Goal: Task Accomplishment & Management: Use online tool/utility

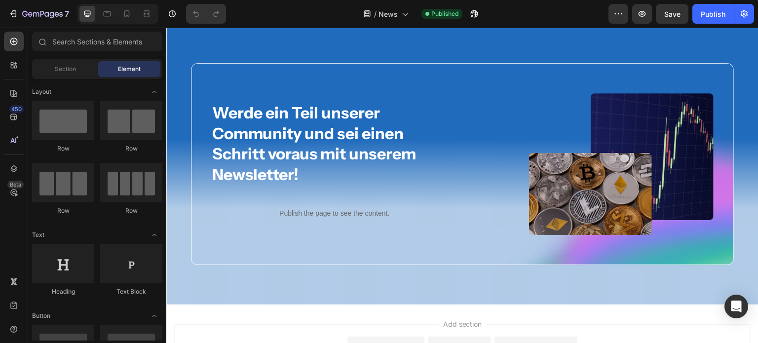
scroll to position [668, 0]
click at [302, 217] on p "Publish the page to see the content." at bounding box center [334, 214] width 246 height 10
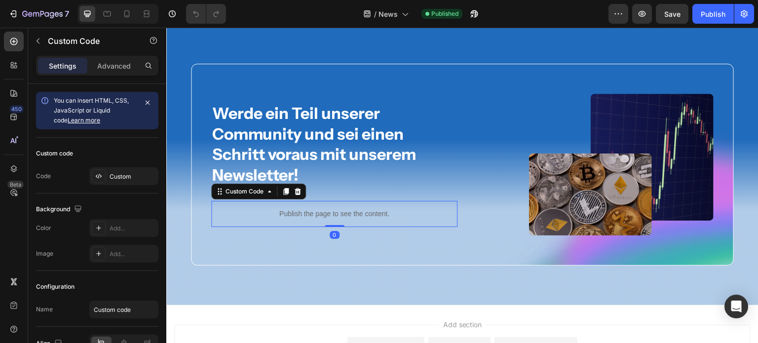
click at [302, 217] on p "Publish the page to see the content." at bounding box center [334, 214] width 246 height 10
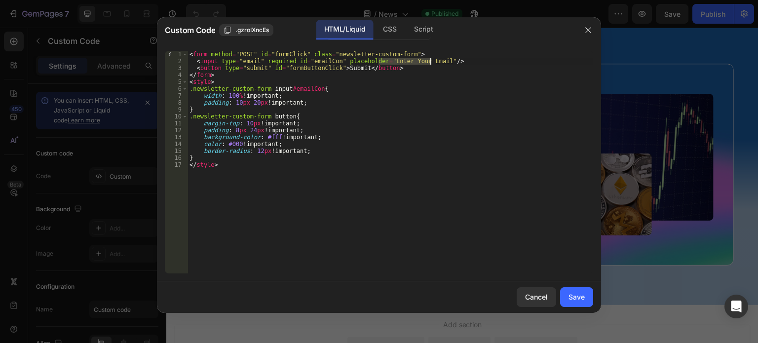
drag, startPoint x: 378, startPoint y: 61, endPoint x: 430, endPoint y: 63, distance: 52.3
click at [430, 63] on div "< form method = "POST" id = "formClick" class = "newsletter-custom-form" > < in…" at bounding box center [389, 169] width 405 height 236
paste textarea "Ihre E-Mail-Adresse"
click at [344, 67] on div "< form method = "POST" id = "formClick" class = "newsletter-custom-form" > < in…" at bounding box center [389, 169] width 405 height 236
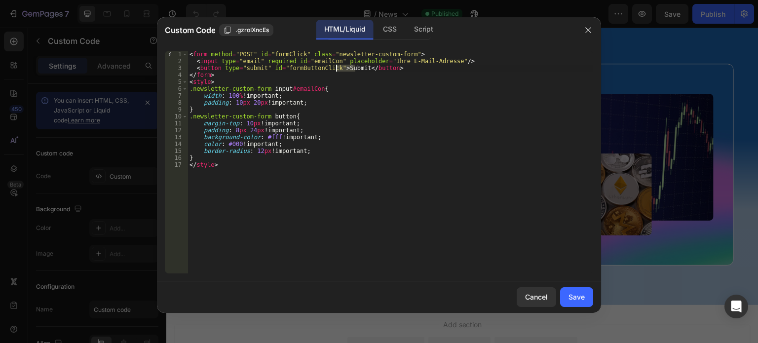
paste textarea "Jetzt abonnieren"
type textarea "<button type="submit" id="formButtonClick">Jetzt abonnieren</button>"
click at [574, 296] on div "Save" at bounding box center [576, 297] width 16 height 10
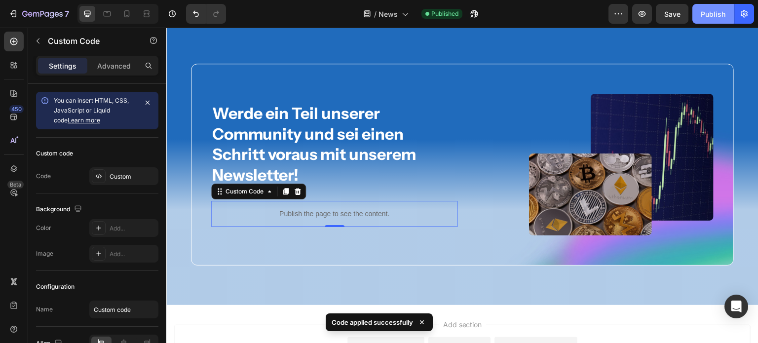
drag, startPoint x: 715, startPoint y: 18, endPoint x: 571, endPoint y: 2, distance: 145.3
click at [715, 18] on div "Publish" at bounding box center [712, 14] width 25 height 10
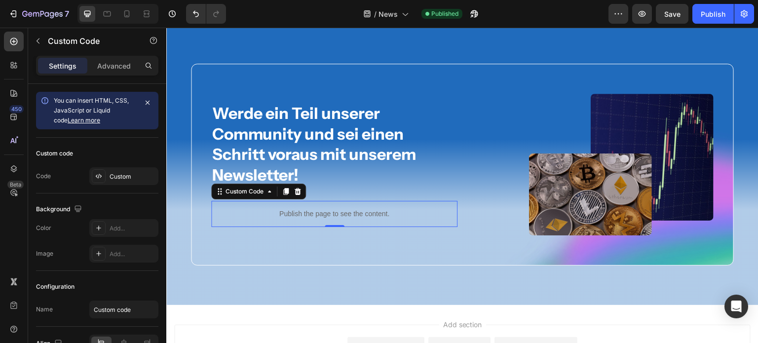
click at [350, 207] on div "Publish the page to see the content." at bounding box center [334, 214] width 246 height 26
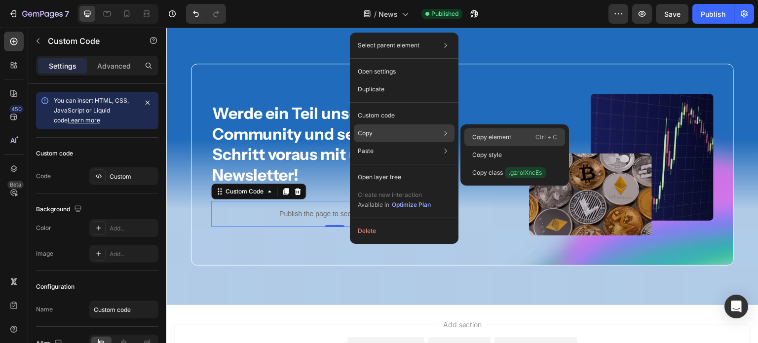
click at [485, 139] on p "Copy element" at bounding box center [491, 137] width 39 height 9
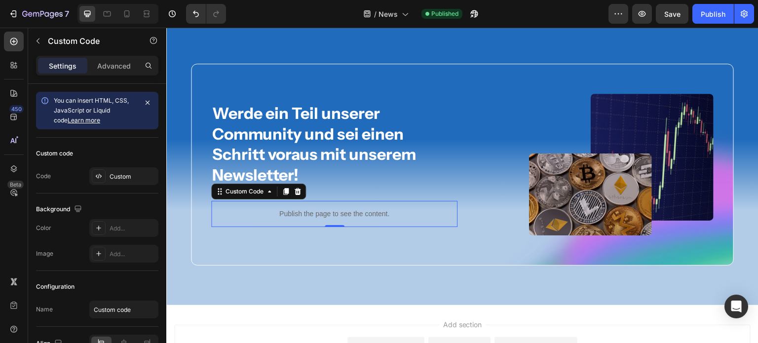
click at [251, 209] on p "Publish the page to see the content." at bounding box center [334, 214] width 246 height 10
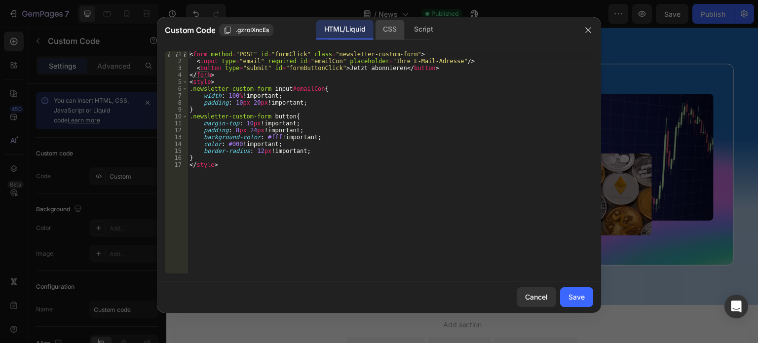
click at [406, 33] on div "CSS" at bounding box center [423, 30] width 35 height 20
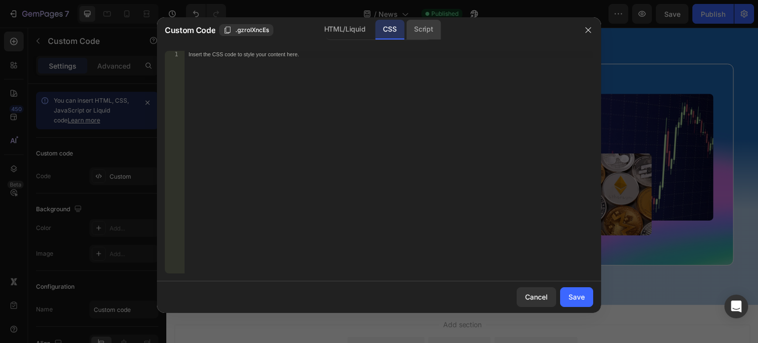
click at [430, 33] on div "Script" at bounding box center [423, 30] width 35 height 20
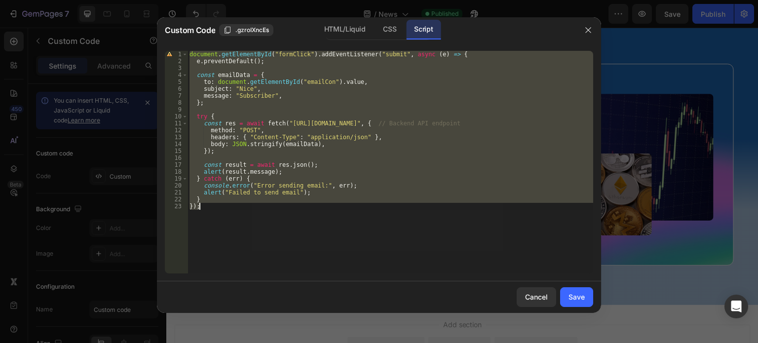
click at [364, 89] on div "document . getElementById ( "formClick" ) . addEventListener ( "submit" , async…" at bounding box center [389, 162] width 405 height 222
type textarea "subject: "Nice","
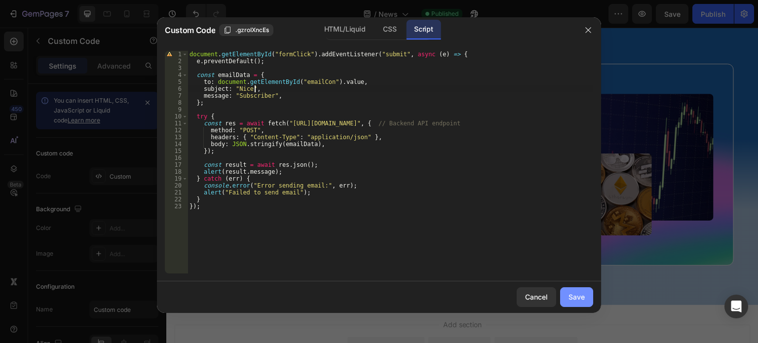
click at [581, 297] on div "Save" at bounding box center [576, 297] width 16 height 10
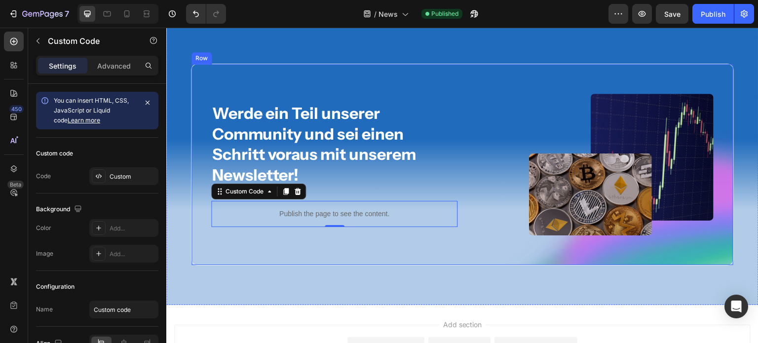
click at [440, 69] on div "Werde ein Teil unserer Community und sei einen Schritt voraus mit unserem Newsl…" at bounding box center [462, 165] width 543 height 202
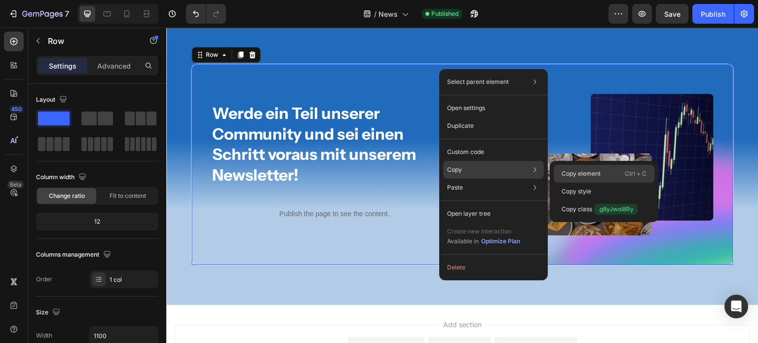
click at [566, 174] on p "Copy element" at bounding box center [580, 173] width 39 height 9
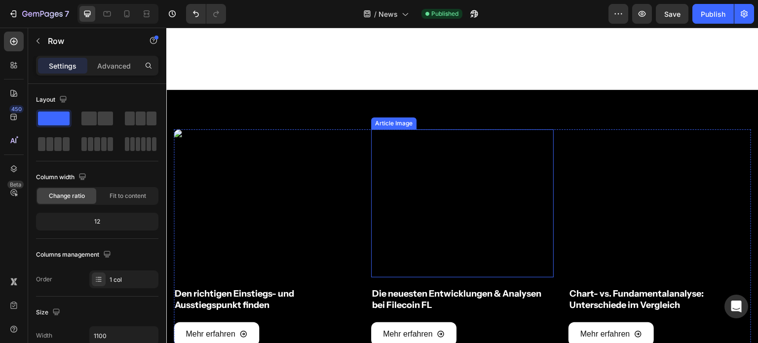
scroll to position [499, 0]
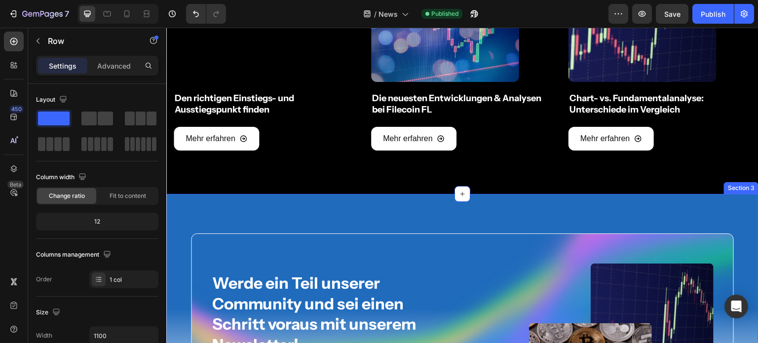
click at [365, 200] on div "Werde ein Teil unserer Community und sei einen Schritt voraus mit unserem Newsl…" at bounding box center [462, 334] width 592 height 281
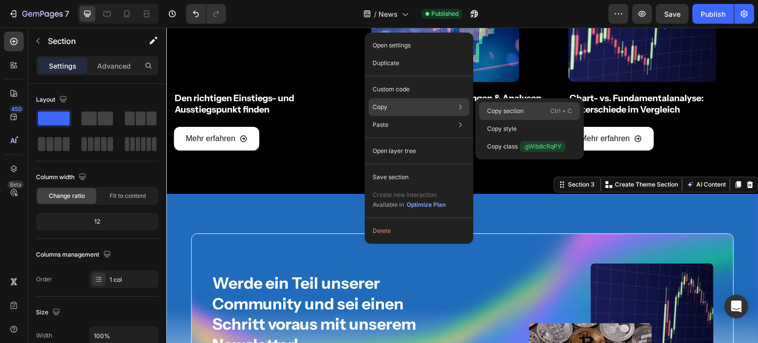
click at [488, 108] on p "Copy section" at bounding box center [505, 111] width 37 height 9
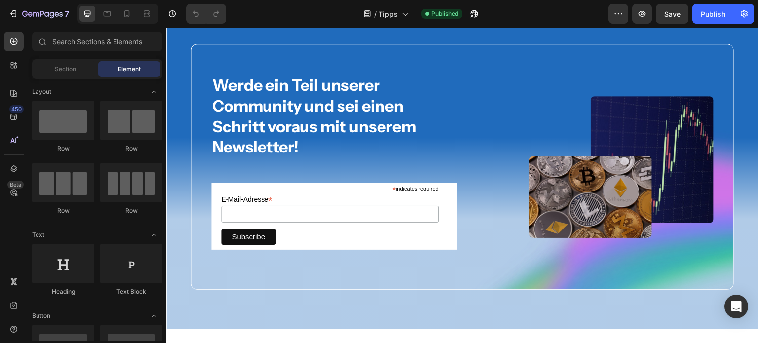
scroll to position [7274, 0]
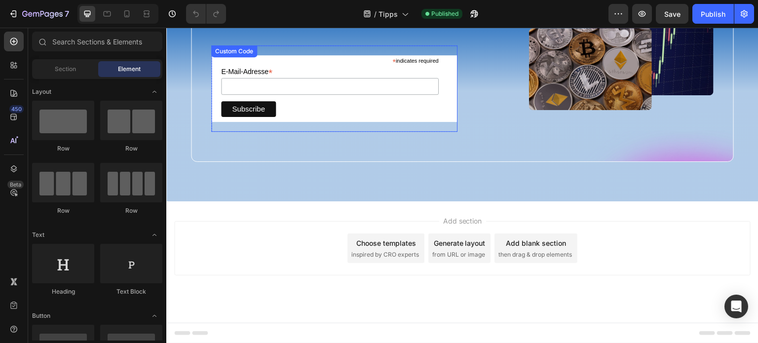
click at [370, 65] on label "E-Mail-Adresse *" at bounding box center [330, 71] width 218 height 12
click at [370, 78] on input "E-Mail-Adresse *" at bounding box center [330, 86] width 218 height 17
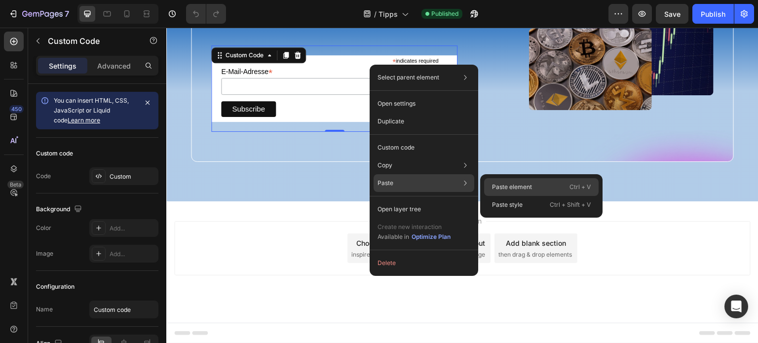
click at [501, 187] on p "Paste element" at bounding box center [512, 187] width 40 height 9
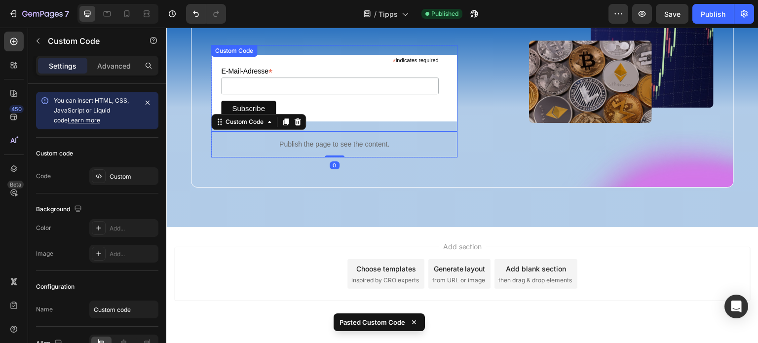
click at [365, 66] on label "E-Mail-Adresse *" at bounding box center [330, 70] width 218 height 12
click at [365, 77] on input "E-Mail-Adresse *" at bounding box center [330, 85] width 218 height 17
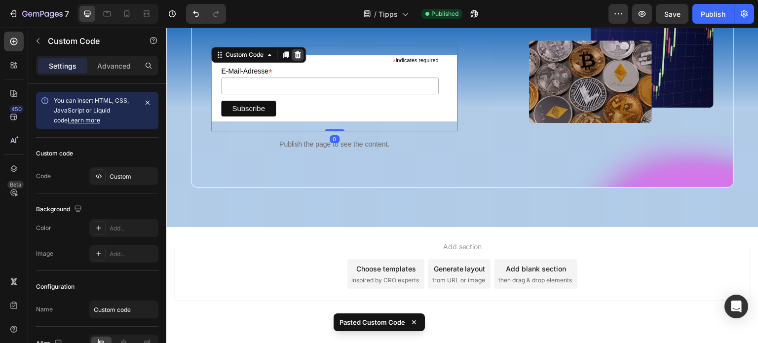
click at [294, 55] on icon at bounding box center [297, 54] width 6 height 7
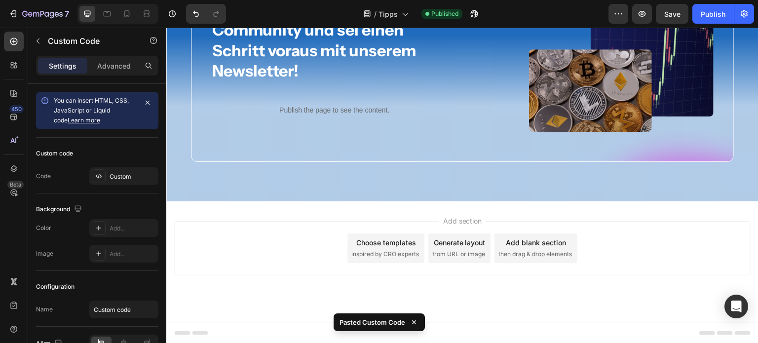
scroll to position [7230, 0]
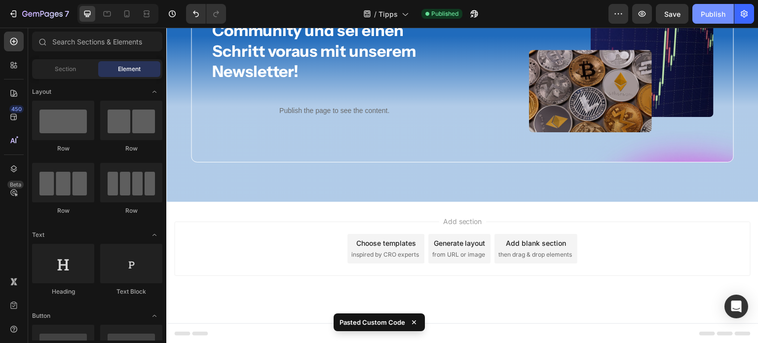
click at [710, 17] on div "Publish" at bounding box center [712, 14] width 25 height 10
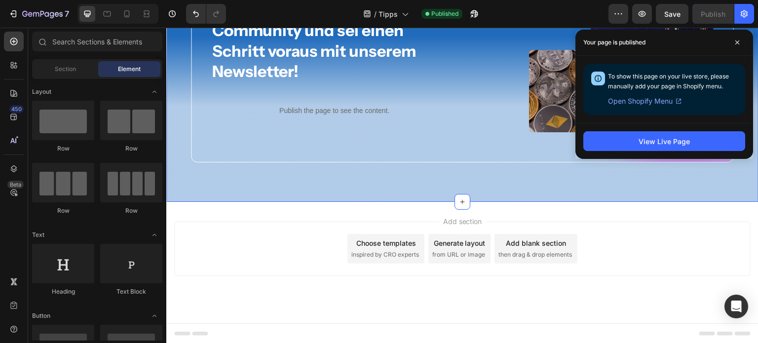
click at [400, 183] on div "Werde ein Teil unserer Community und sei einen Schritt voraus mit unserem Newsl…" at bounding box center [462, 61] width 592 height 281
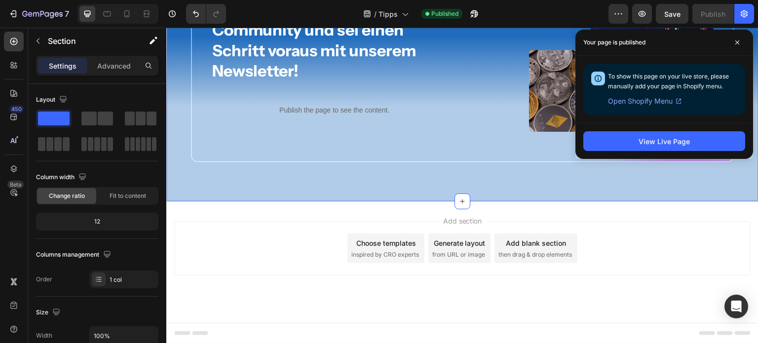
scroll to position [6865, 0]
click at [737, 41] on icon at bounding box center [736, 42] width 5 height 5
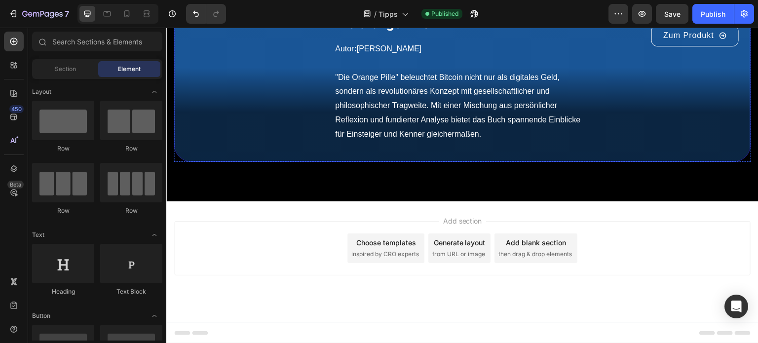
scroll to position [6769, 0]
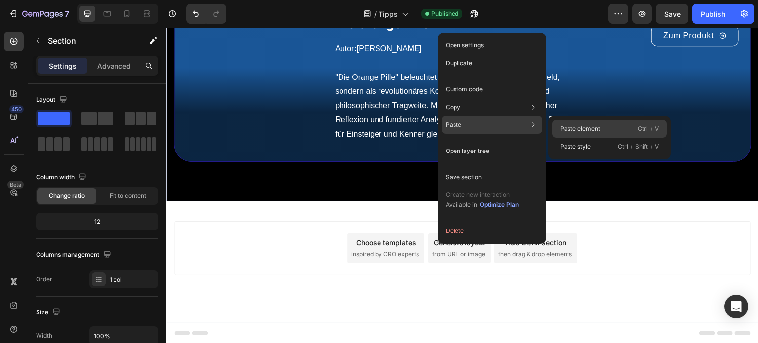
click at [574, 128] on p "Paste element" at bounding box center [580, 128] width 40 height 9
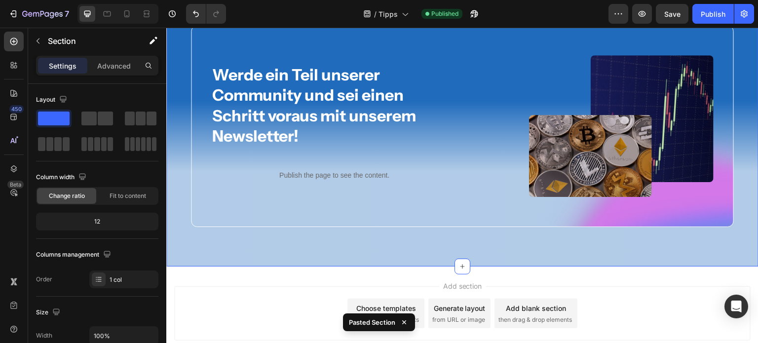
scroll to position [6865, 0]
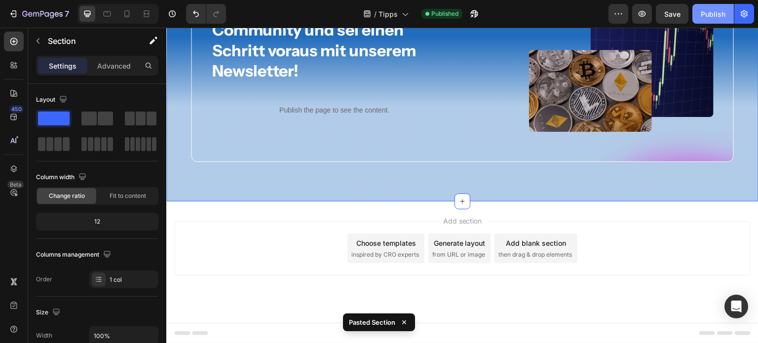
click at [702, 15] on div "Publish" at bounding box center [712, 14] width 25 height 10
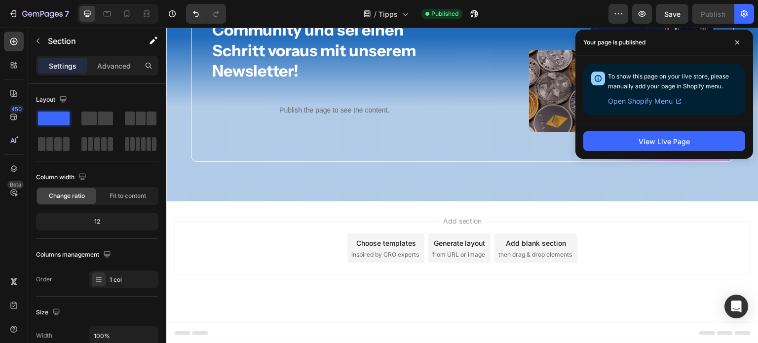
scroll to position [6896, 0]
click at [734, 40] on span at bounding box center [737, 43] width 16 height 16
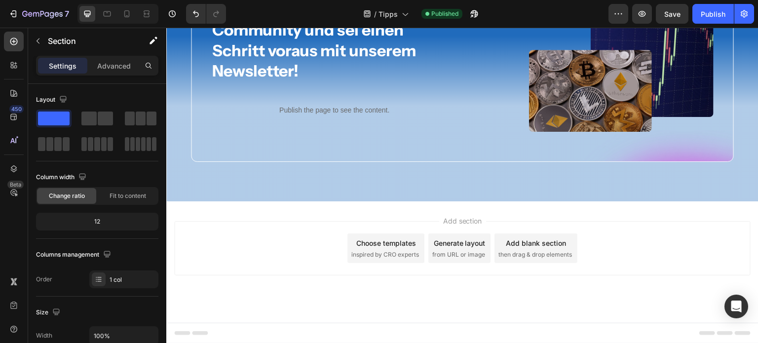
click at [529, 103] on div "Werde ein Teil unserer Community und sei einen Schritt voraus mit unserem Newsl…" at bounding box center [462, 61] width 592 height 281
click at [518, 82] on div "Werde ein Teil unserer Community und sei einen Schritt voraus mit unserem Newsl…" at bounding box center [462, 61] width 592 height 281
click at [399, 84] on div "Werde ein Teil unserer Community und sei einen Schritt voraus mit unserem Newsl…" at bounding box center [462, 61] width 592 height 281
click at [288, 93] on div "Werde ein Teil unserer Community und sei einen Schritt voraus mit unserem Newsl…" at bounding box center [462, 61] width 592 height 281
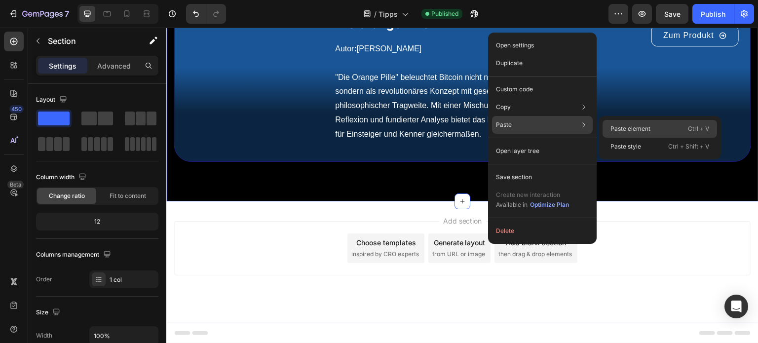
click at [626, 131] on p "Paste element" at bounding box center [630, 128] width 40 height 9
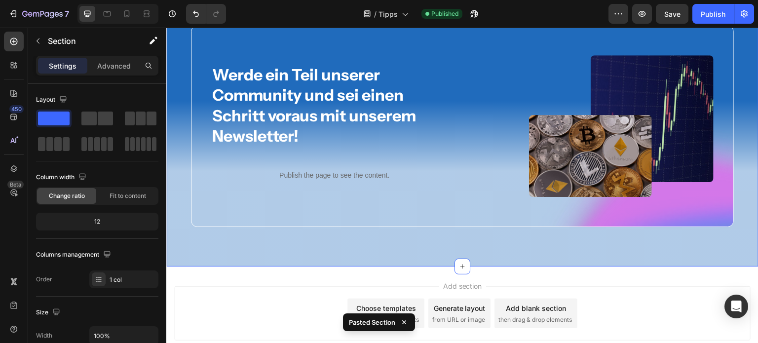
scroll to position [6896, 0]
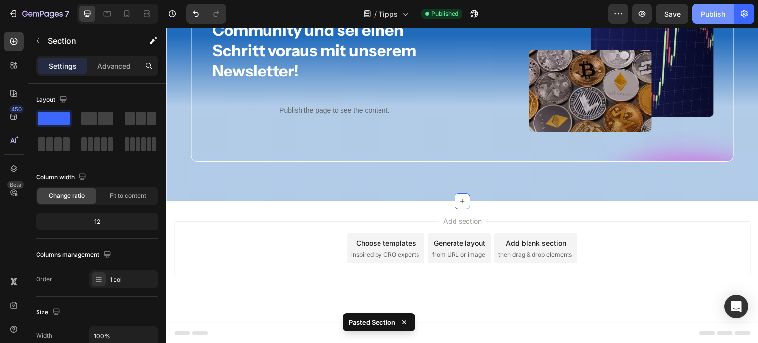
click at [711, 11] on div "Publish" at bounding box center [712, 14] width 25 height 10
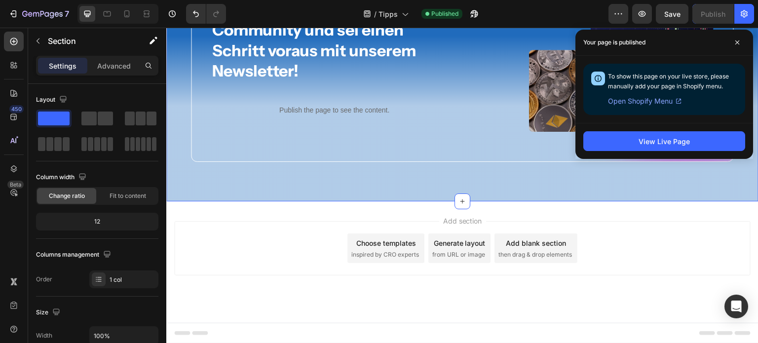
click at [338, 79] on div "Werde ein Teil unserer Community und sei einen Schritt voraus mit unserem Newsl…" at bounding box center [462, 61] width 592 height 281
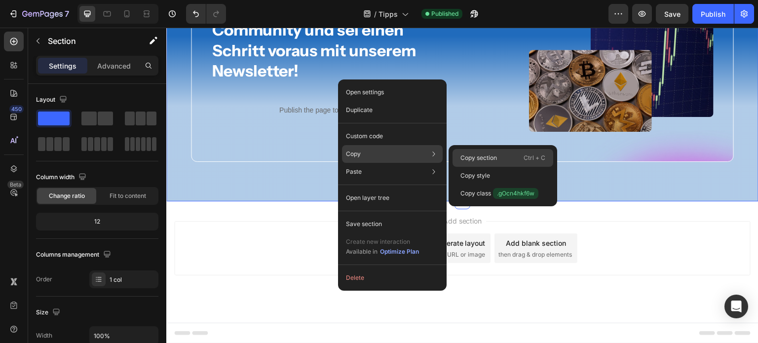
click at [470, 154] on p "Copy section" at bounding box center [478, 157] width 37 height 9
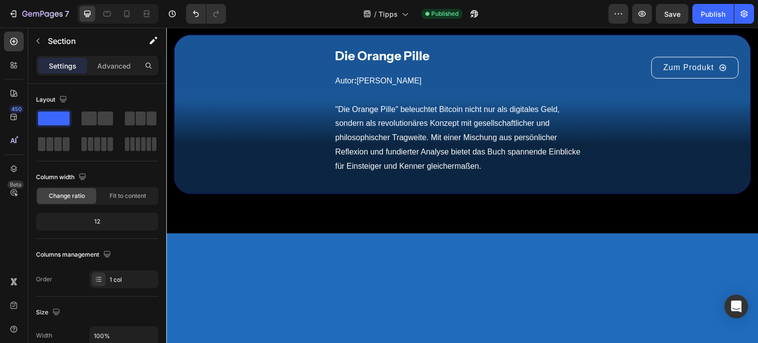
scroll to position [6479, 0]
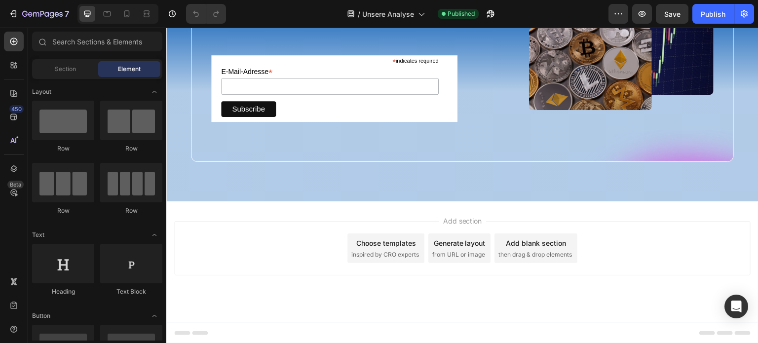
scroll to position [1921, 0]
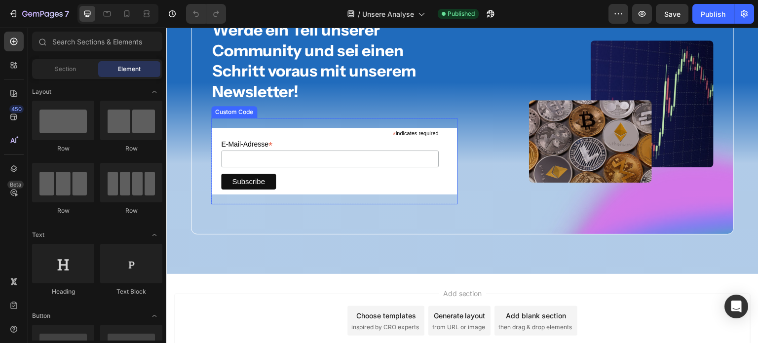
click at [326, 133] on div "* indicates required" at bounding box center [330, 132] width 218 height 9
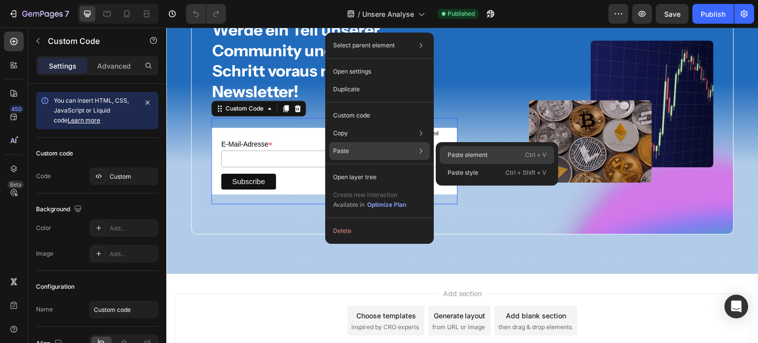
click at [460, 154] on p "Paste element" at bounding box center [467, 154] width 40 height 9
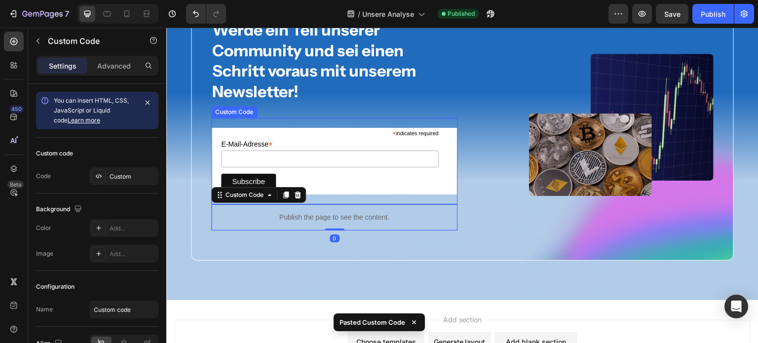
click at [342, 134] on div "* indicates required" at bounding box center [330, 132] width 218 height 9
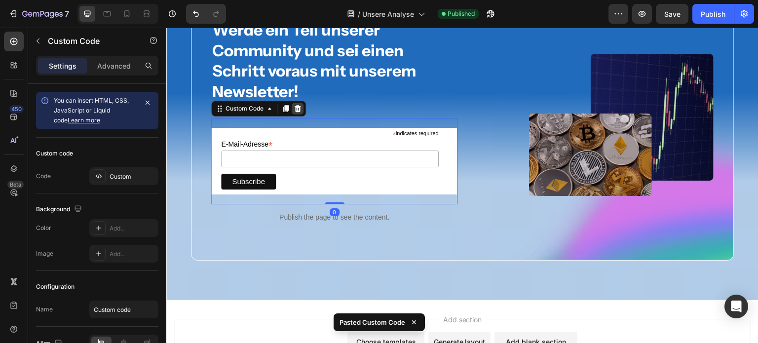
click at [294, 106] on icon at bounding box center [297, 108] width 6 height 7
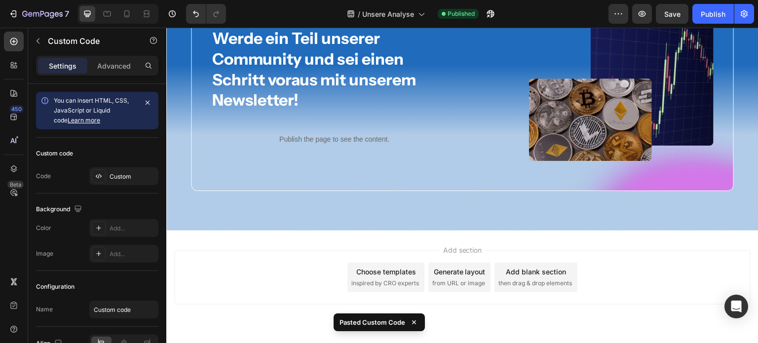
scroll to position [1930, 0]
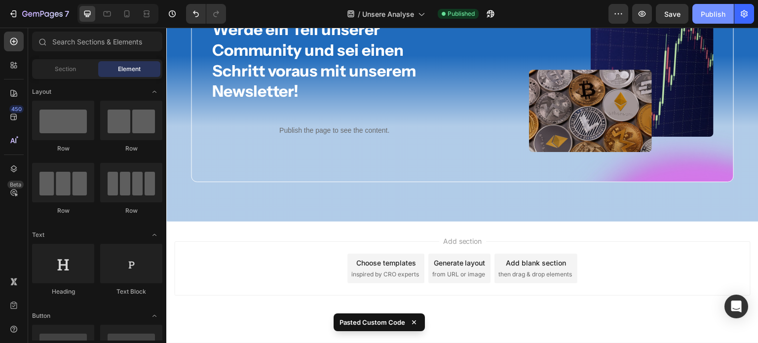
click at [712, 13] on div "Publish" at bounding box center [712, 14] width 25 height 10
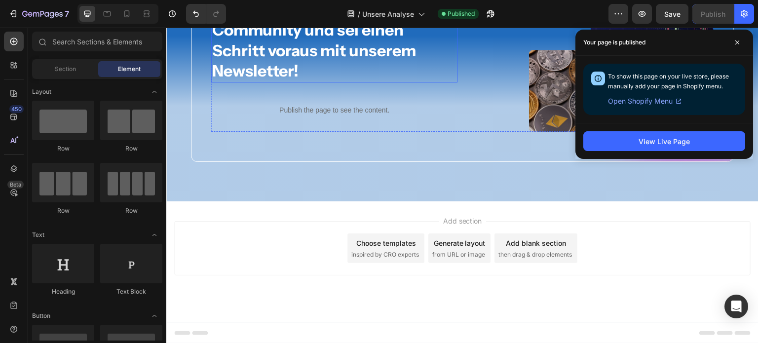
scroll to position [1824, 0]
click at [232, 59] on div "Werde ein Teil unserer Community und sei einen Schritt voraus mit unserem Newsl…" at bounding box center [462, 61] width 592 height 281
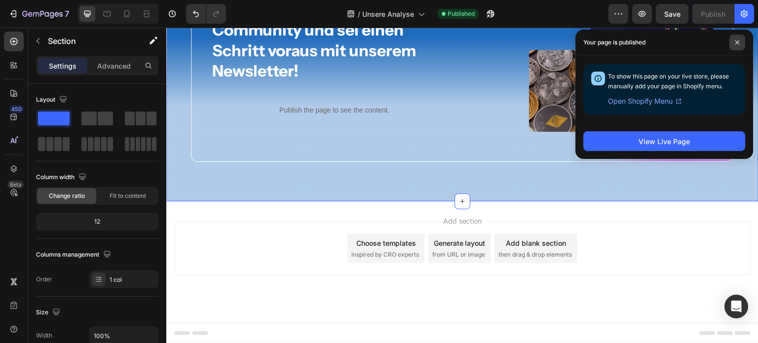
click at [737, 41] on icon at bounding box center [736, 42] width 5 height 5
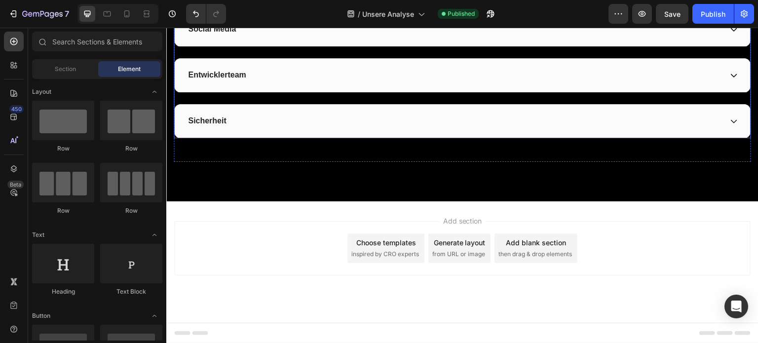
scroll to position [1669, 0]
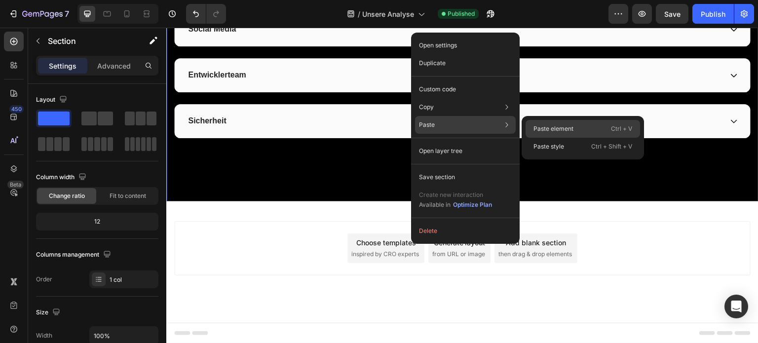
click at [548, 125] on p "Paste element" at bounding box center [553, 128] width 40 height 9
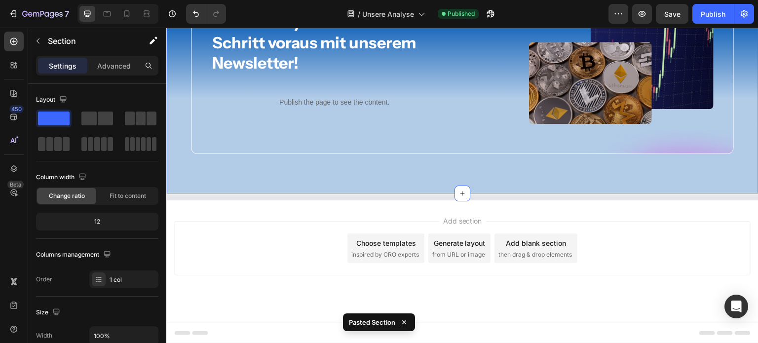
scroll to position [1824, 0]
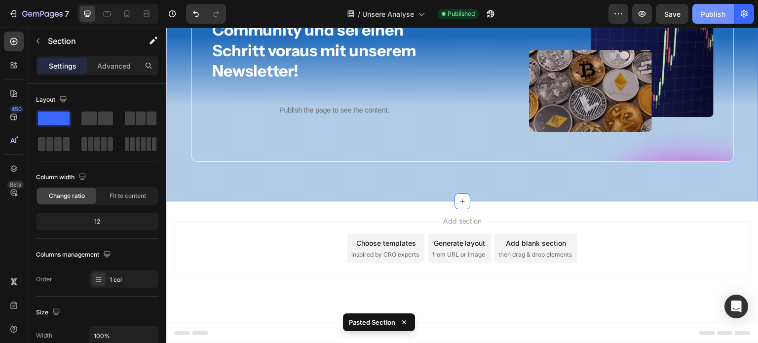
click at [712, 14] on div "Publish" at bounding box center [712, 14] width 25 height 10
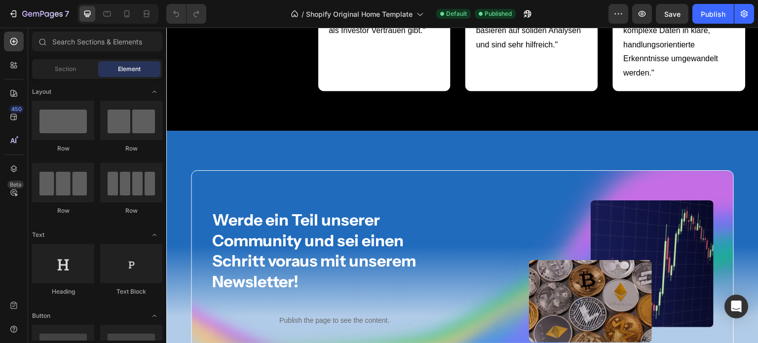
scroll to position [3730, 0]
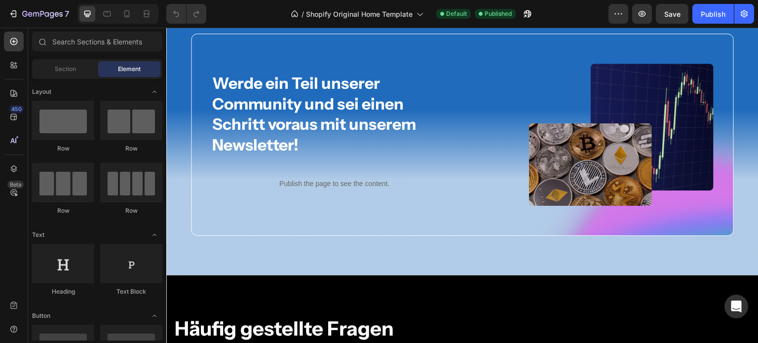
click at [340, 53] on div "Werde ein Teil unserer Community und sei einen Schritt voraus mit unserem Newsl…" at bounding box center [462, 134] width 592 height 281
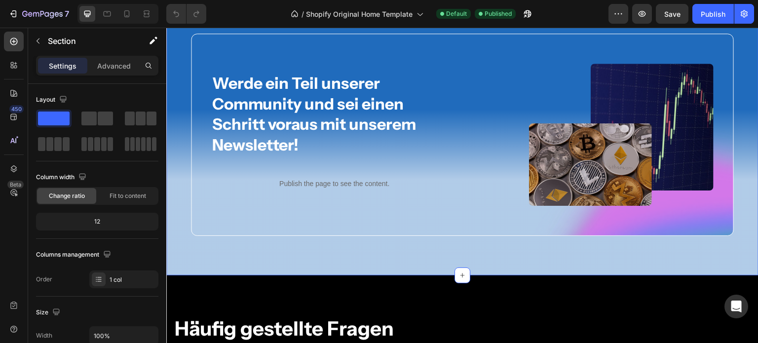
scroll to position [3648, 0]
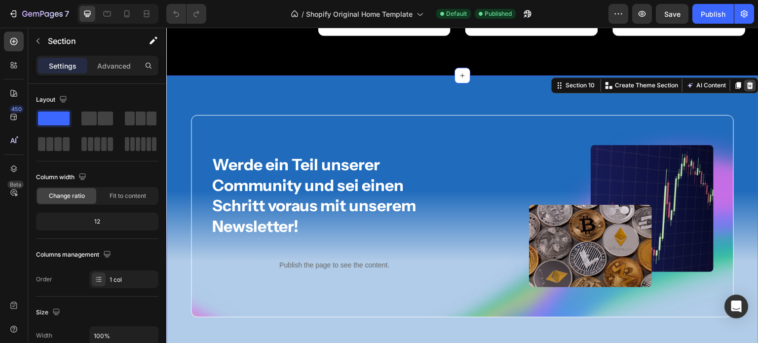
click at [747, 89] on icon at bounding box center [750, 85] width 6 height 7
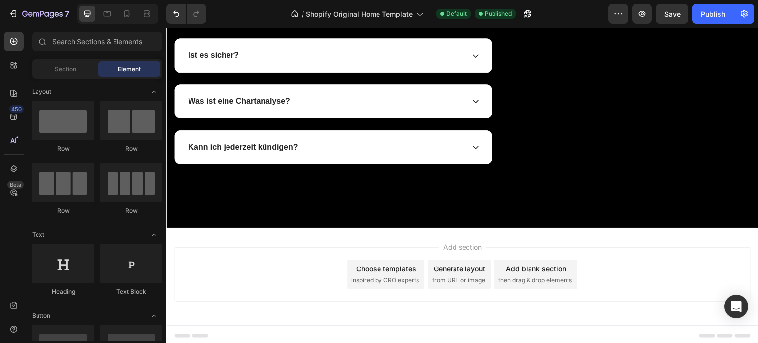
scroll to position [4006, 0]
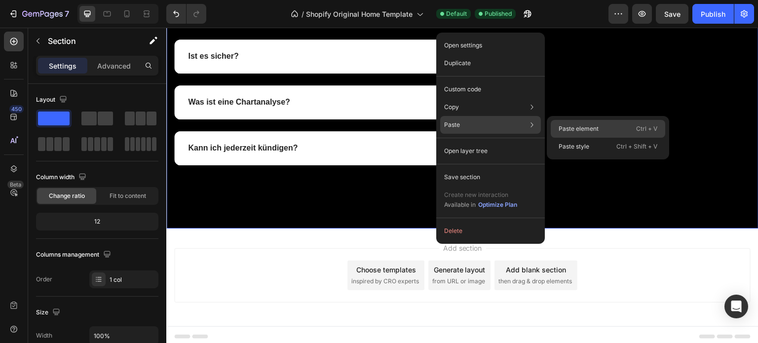
click at [569, 128] on p "Paste element" at bounding box center [578, 128] width 40 height 9
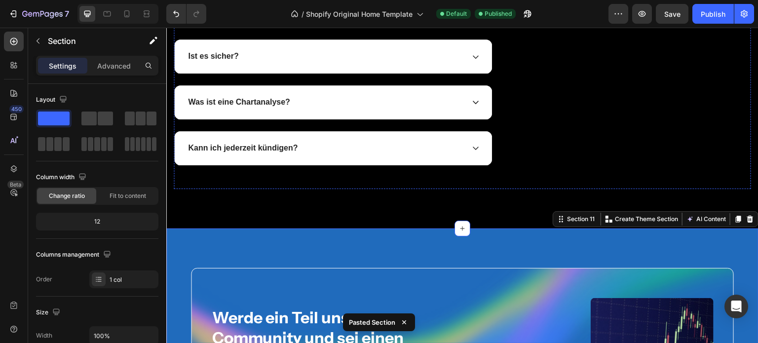
scroll to position [4170, 0]
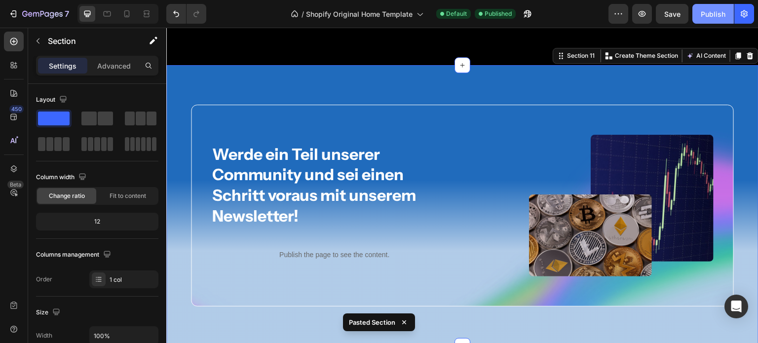
click at [713, 21] on button "Publish" at bounding box center [712, 14] width 41 height 20
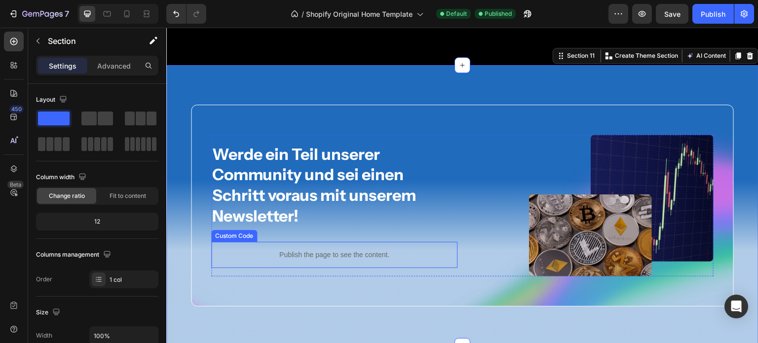
click at [285, 250] on p "Publish the page to see the content." at bounding box center [334, 255] width 246 height 10
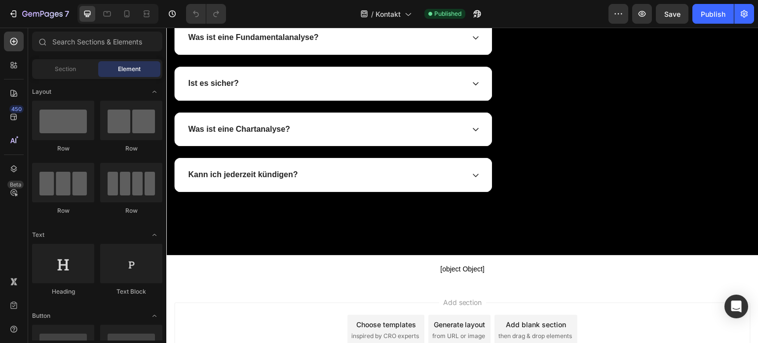
scroll to position [1109, 0]
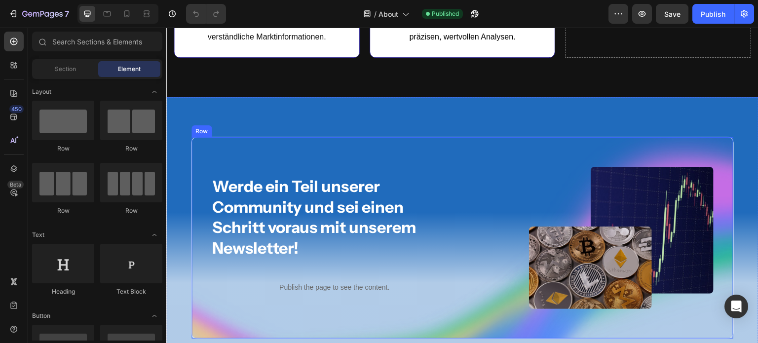
scroll to position [1809, 0]
click at [474, 114] on div "Werde ein Teil unserer Community und sei einen Schritt voraus mit unserem Newsl…" at bounding box center [462, 237] width 592 height 281
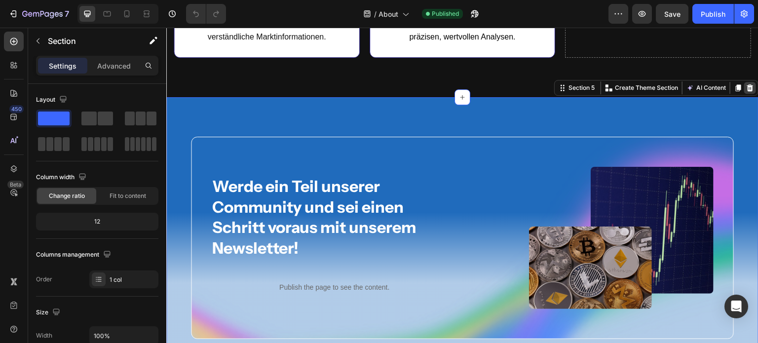
click at [746, 87] on icon at bounding box center [750, 88] width 8 height 8
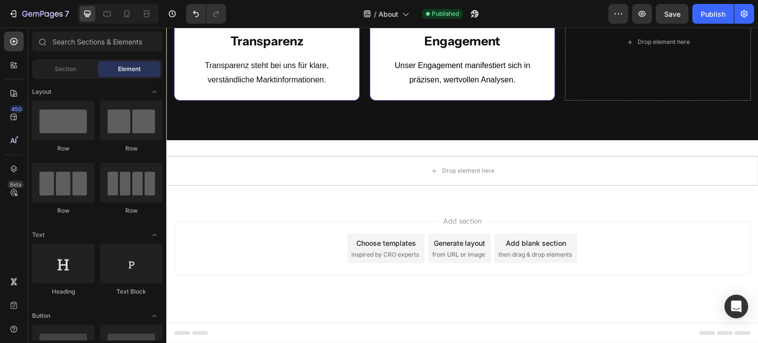
scroll to position [1766, 0]
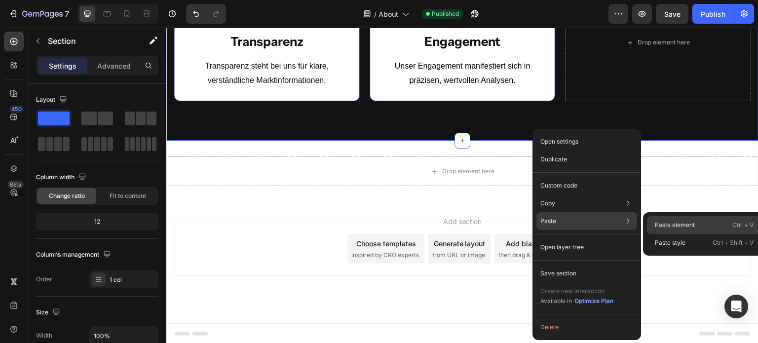
click at [666, 226] on p "Paste element" at bounding box center [675, 224] width 40 height 9
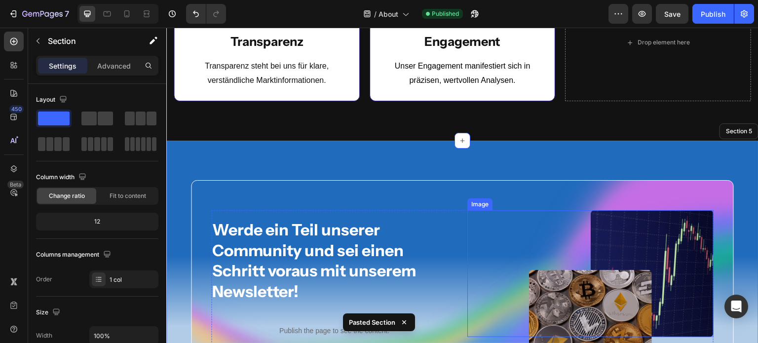
scroll to position [1809, 0]
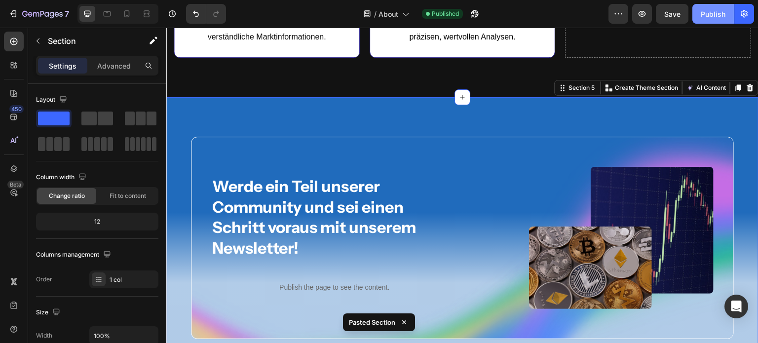
click at [704, 7] on button "Publish" at bounding box center [712, 14] width 41 height 20
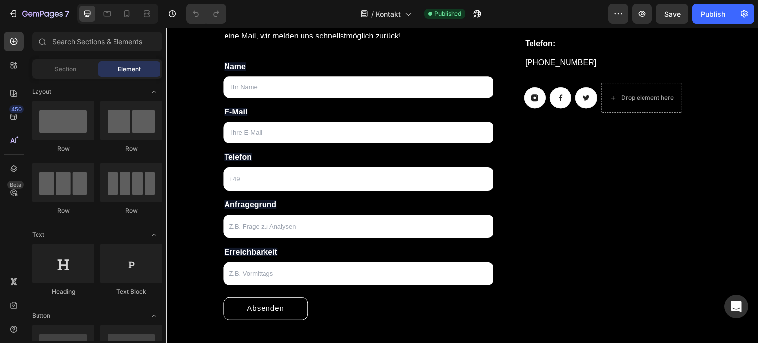
scroll to position [286, 0]
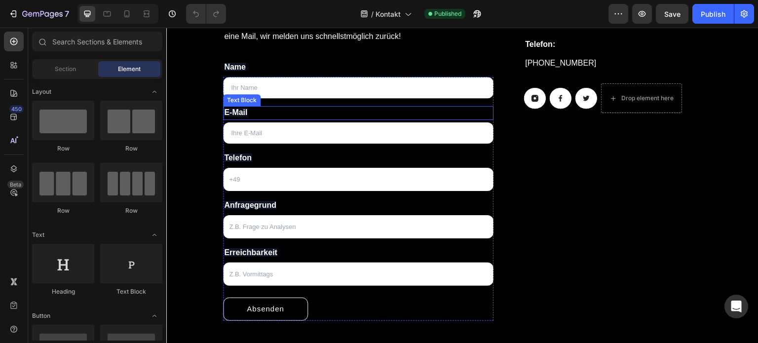
click at [360, 111] on p "E-Mail" at bounding box center [358, 113] width 268 height 12
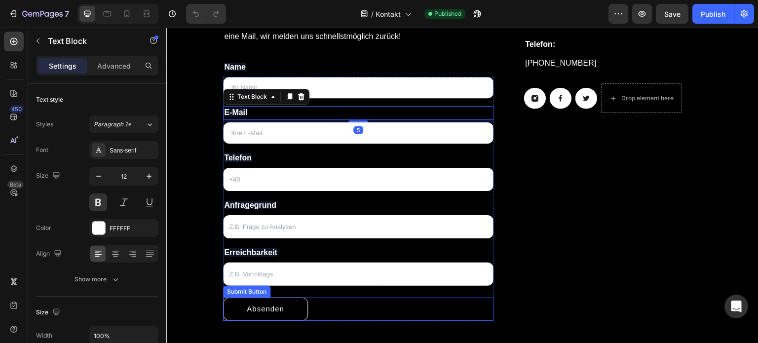
click at [393, 306] on div "Absenden Submit Button" at bounding box center [358, 308] width 270 height 23
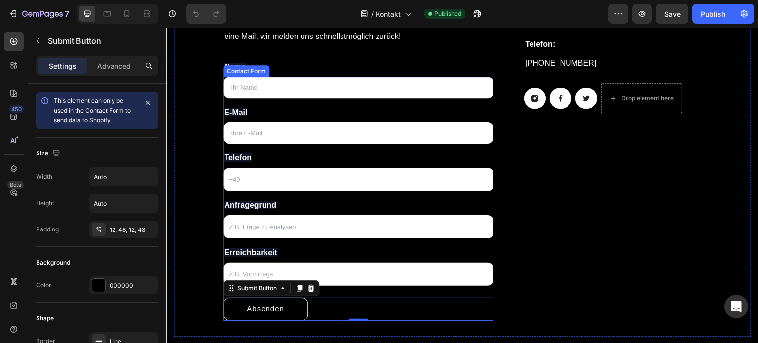
click at [369, 288] on div "Text Field E-Mail Text Block Email Field Telefon Text Block Text Field Anfrageg…" at bounding box center [358, 199] width 270 height 244
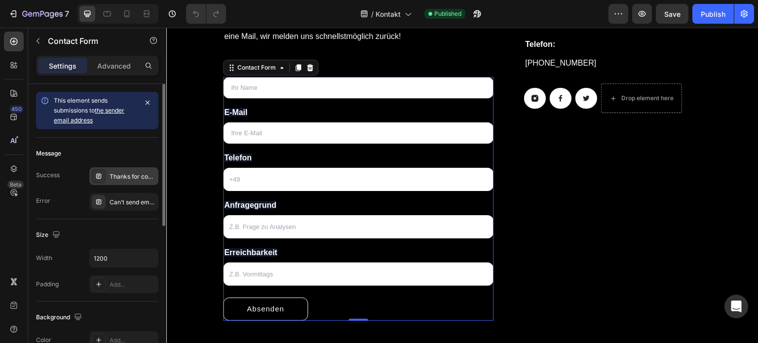
click at [132, 175] on div "Thanks for contacting us. We'll get back to you as soon as possible." at bounding box center [133, 176] width 46 height 9
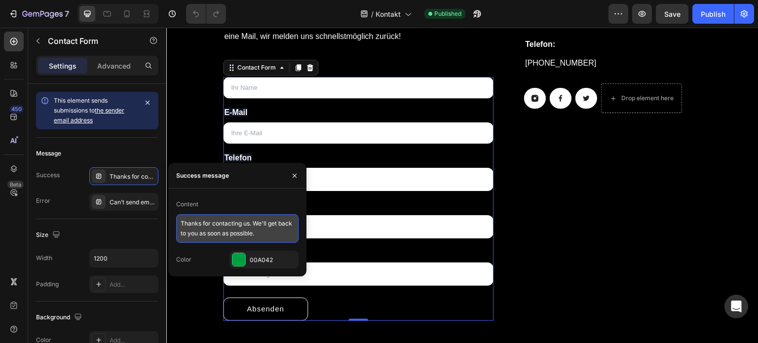
click at [219, 230] on textarea "Thanks for contacting us. We'll get back to you as soon as possible." at bounding box center [237, 228] width 122 height 29
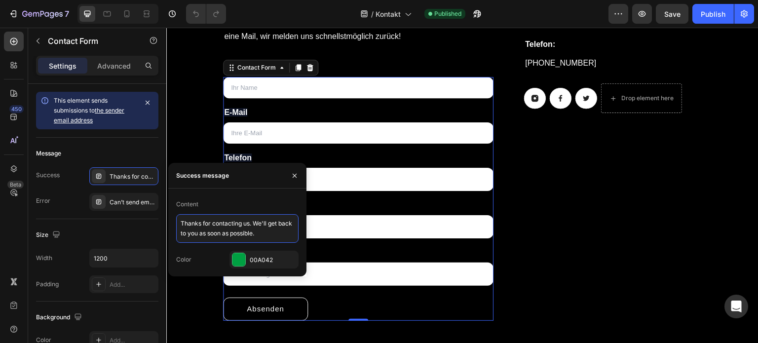
click at [219, 230] on textarea "Thanks for contacting us. We'll get back to you as soon as possible." at bounding box center [237, 228] width 122 height 29
paste textarea "Vielen Dank für Ihre Kontaktaufnahme. Wir melden uns so schnell wie möglich bei…"
click at [212, 228] on textarea "Vielen Dank für Ihre Kontaktaufnahme. Wir melden uns so schnell wie möglich bei…" at bounding box center [237, 229] width 122 height 30
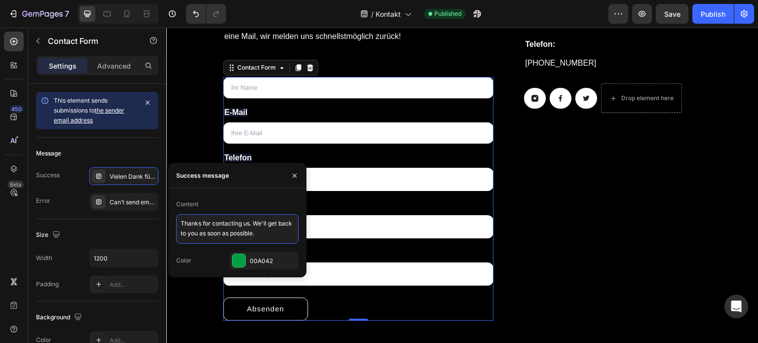
scroll to position [0, 0]
paste textarea "Vielen Dank für Ihre Kontaktaufnahme. Wir melden uns so schnell wie möglich bei…"
type textarea "Vielen Dank für Ihre Kontaktaufnahme. Wir melden uns so schnell wie möglich bei…"
click at [280, 206] on div "Content" at bounding box center [237, 204] width 122 height 16
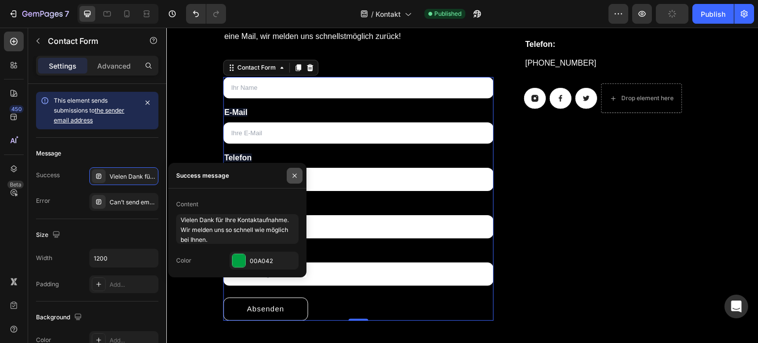
click at [296, 175] on icon "button" at bounding box center [295, 176] width 8 height 8
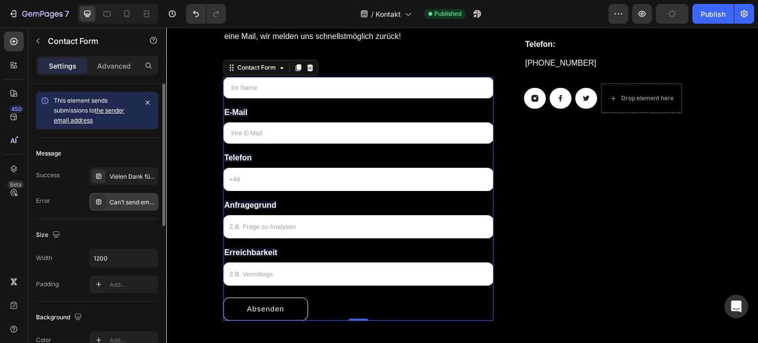
click at [123, 202] on div "Can’t send email. Please try again later." at bounding box center [133, 202] width 46 height 9
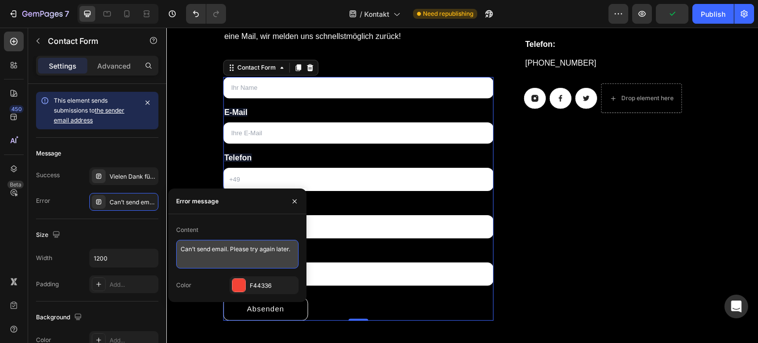
click at [212, 250] on textarea "Can’t send email. Please try again later." at bounding box center [237, 254] width 122 height 29
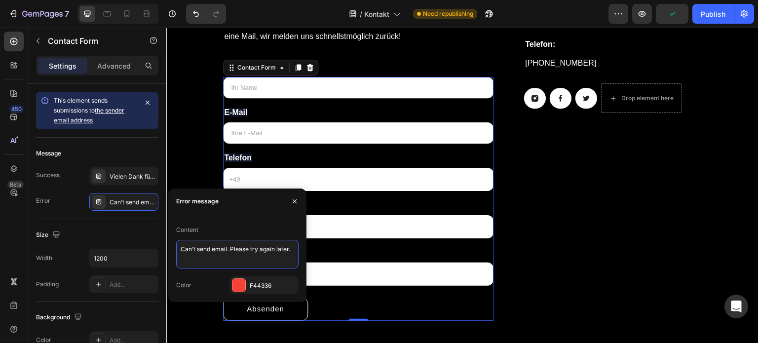
click at [212, 250] on textarea "Can’t send email. Please try again later." at bounding box center [237, 254] width 122 height 29
paste textarea "E-Mail kann nicht gesendet werden. Bitte versuchen Sie es später noch einmal."
type textarea "E-Mail kann nicht gesendet werden. Bitte versuchen Sie es später noch einmal."
click at [281, 230] on div "Content" at bounding box center [237, 230] width 122 height 16
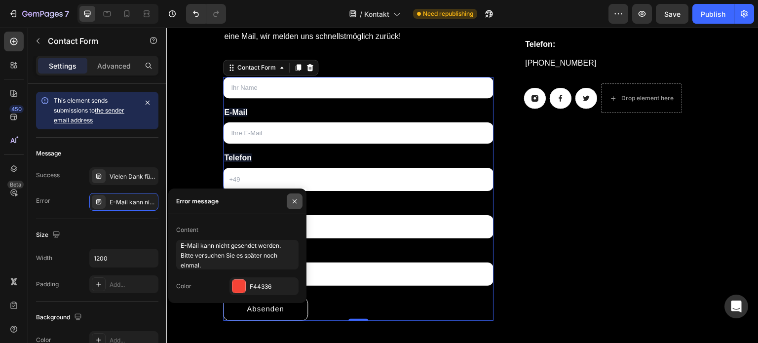
click at [296, 200] on icon "button" at bounding box center [295, 201] width 8 height 8
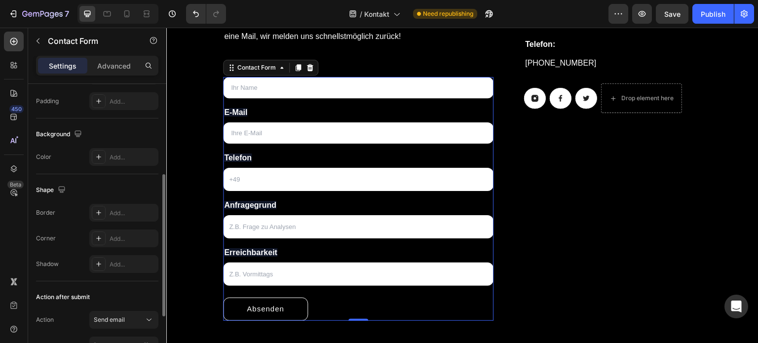
scroll to position [292, 0]
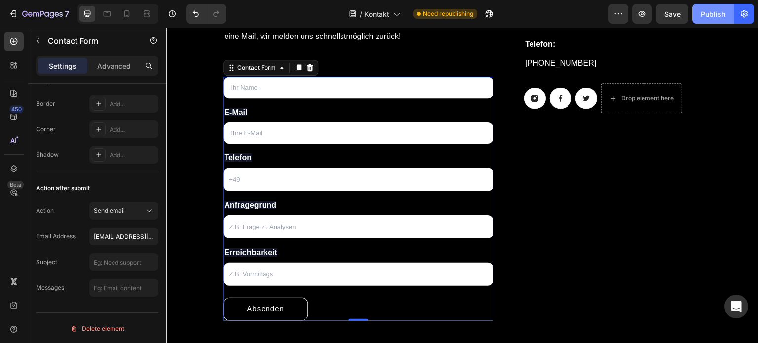
click at [722, 9] on div "Publish" at bounding box center [712, 14] width 25 height 10
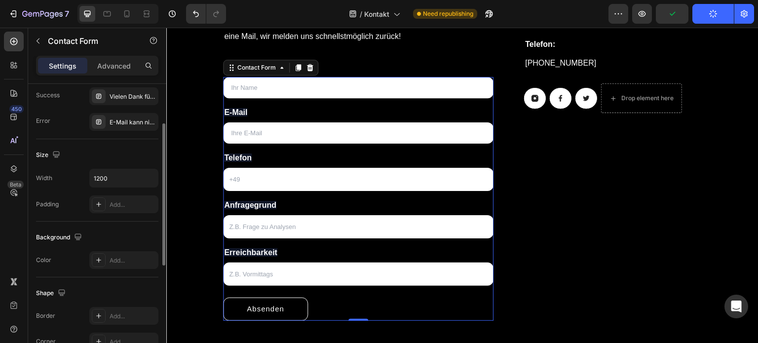
scroll to position [0, 0]
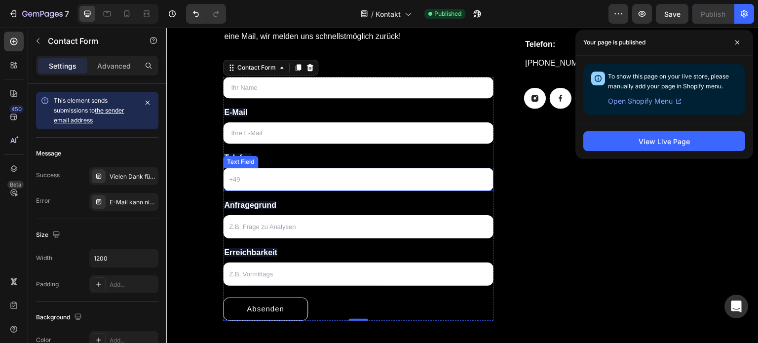
click at [309, 180] on input "text" at bounding box center [358, 179] width 270 height 23
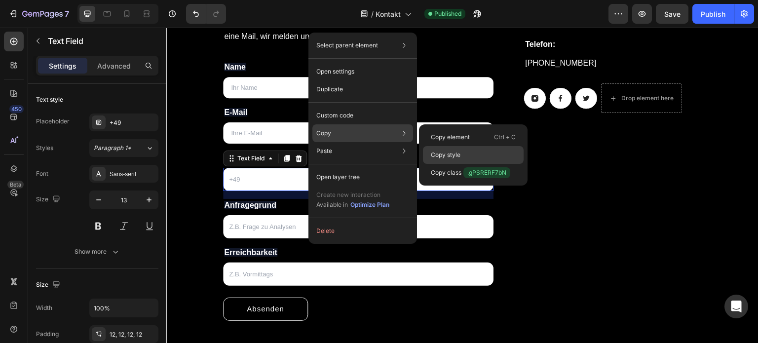
click at [448, 154] on p "Copy style" at bounding box center [446, 154] width 30 height 9
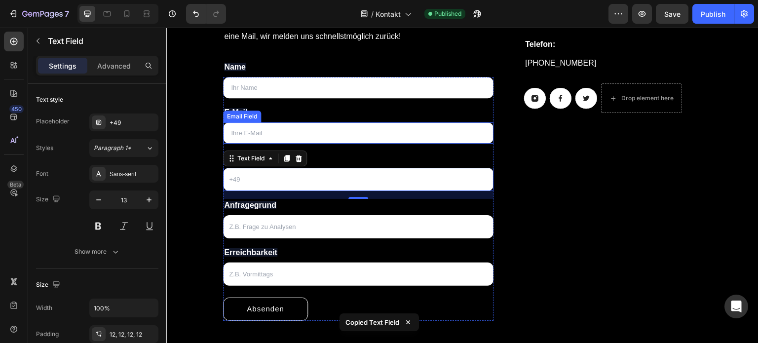
click at [333, 135] on input "email" at bounding box center [358, 133] width 270 height 22
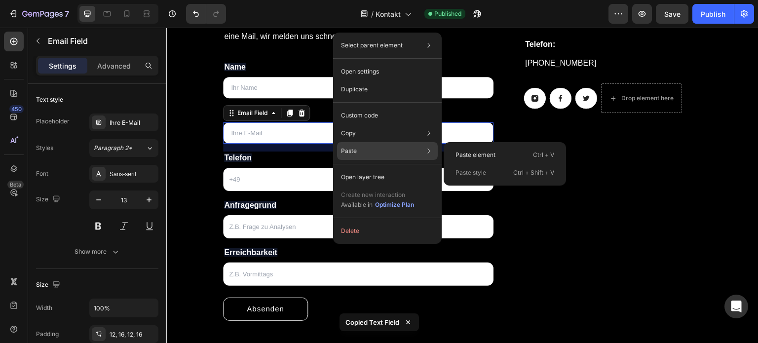
click at [473, 176] on p "Paste style" at bounding box center [470, 172] width 31 height 9
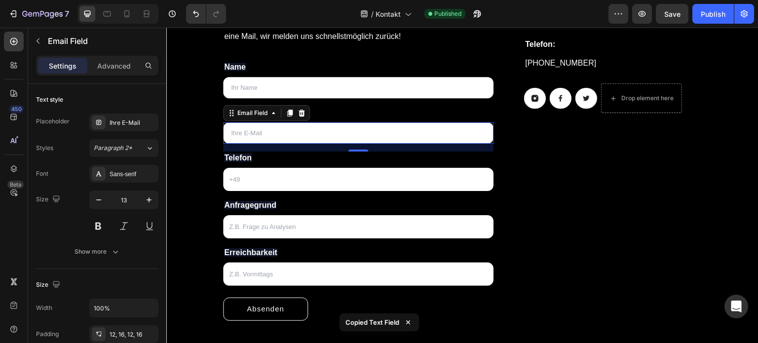
click at [357, 158] on div "16" at bounding box center [358, 159] width 10 height 8
click at [345, 90] on input "text" at bounding box center [358, 88] width 270 height 22
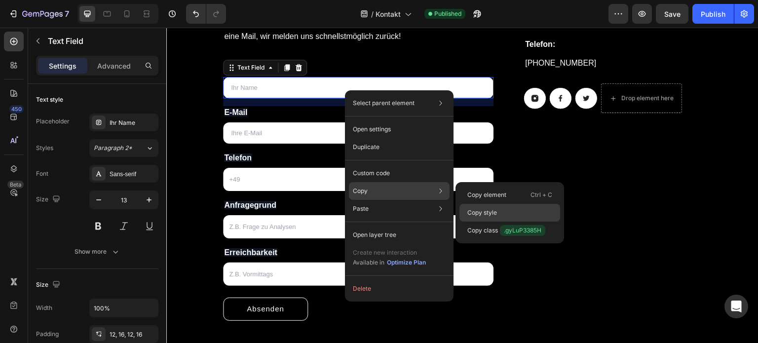
drag, startPoint x: 488, startPoint y: 211, endPoint x: 316, endPoint y: 182, distance: 175.1
click at [488, 211] on p "Copy style" at bounding box center [482, 212] width 30 height 9
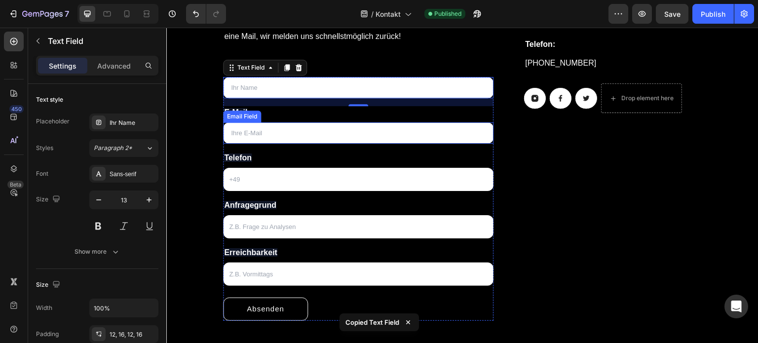
click at [341, 131] on input "email" at bounding box center [358, 133] width 270 height 22
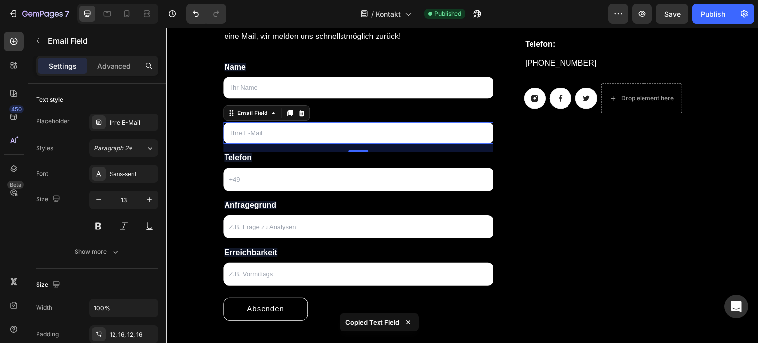
click at [269, 132] on input "email" at bounding box center [358, 133] width 270 height 22
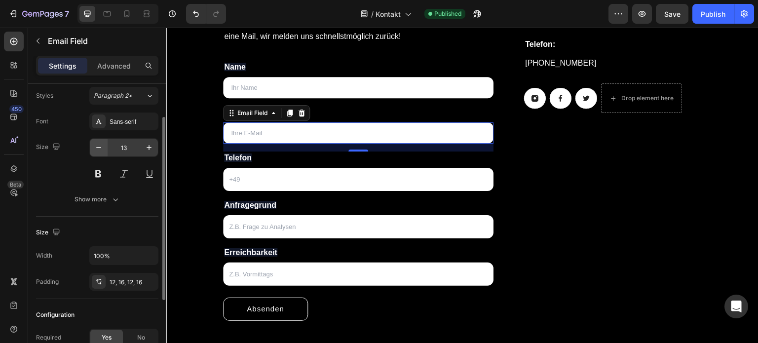
scroll to position [53, 0]
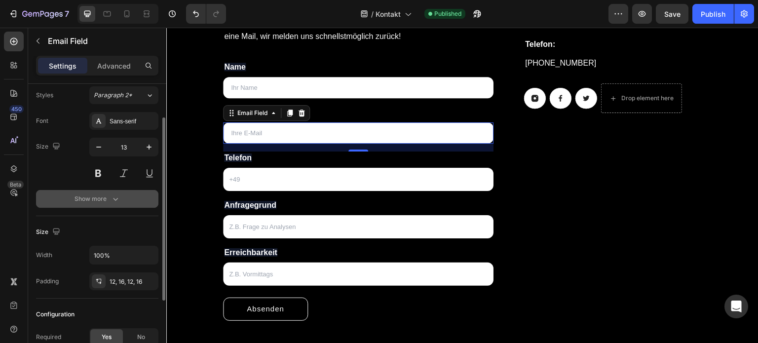
click at [110, 197] on icon "button" at bounding box center [115, 199] width 10 height 10
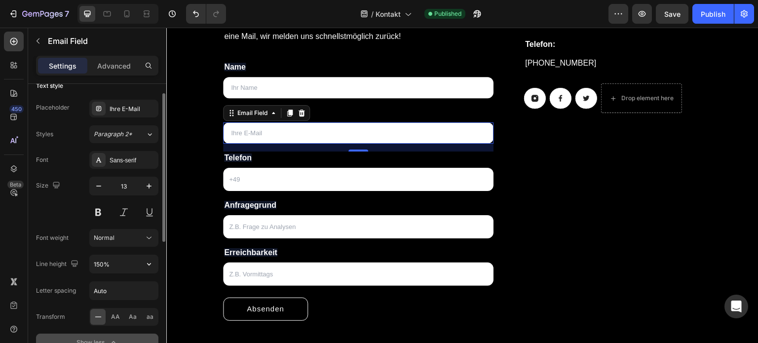
scroll to position [0, 0]
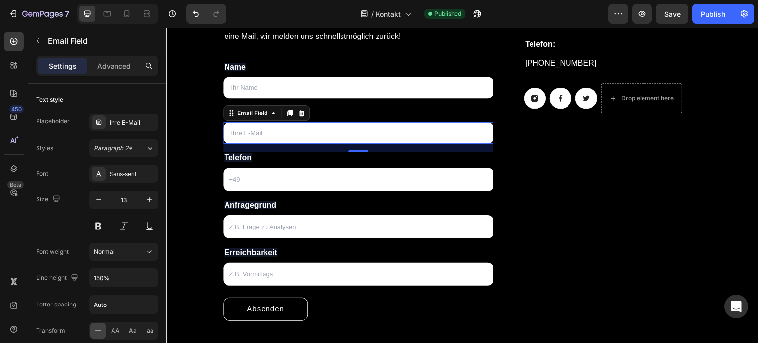
click at [720, 28] on div "7 Version history / Kontakt Published Preview Save Publish" at bounding box center [379, 14] width 758 height 28
click at [710, 7] on button "Publish" at bounding box center [712, 14] width 41 height 20
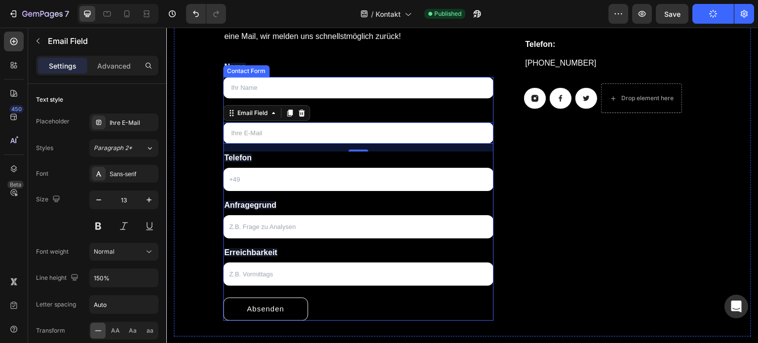
click at [363, 290] on div "Text Field E-Mail Text Block Email Field 16 Telefon Text Block Text Field Anfra…" at bounding box center [358, 199] width 270 height 244
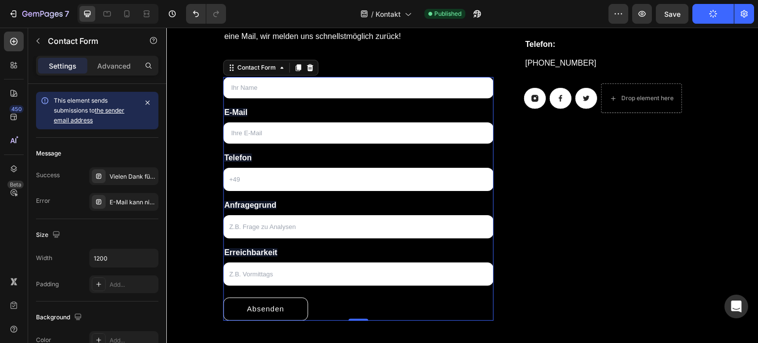
click at [363, 290] on div "Text Field E-Mail Text Block Email Field Telefon Text Block Text Field Anfrageg…" at bounding box center [358, 199] width 270 height 244
click at [275, 203] on span "Anfragegrund" at bounding box center [250, 205] width 52 height 8
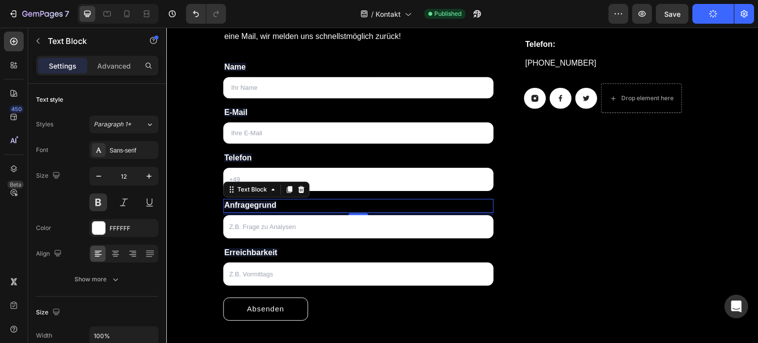
click at [261, 203] on span "Anfragegrund" at bounding box center [250, 205] width 52 height 8
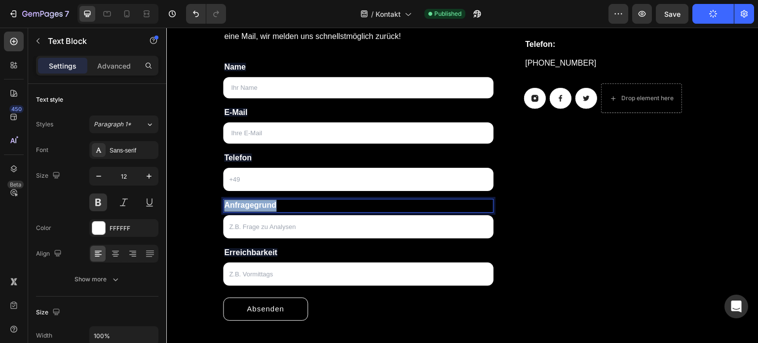
click at [261, 203] on span "Anfragegrund" at bounding box center [250, 205] width 52 height 8
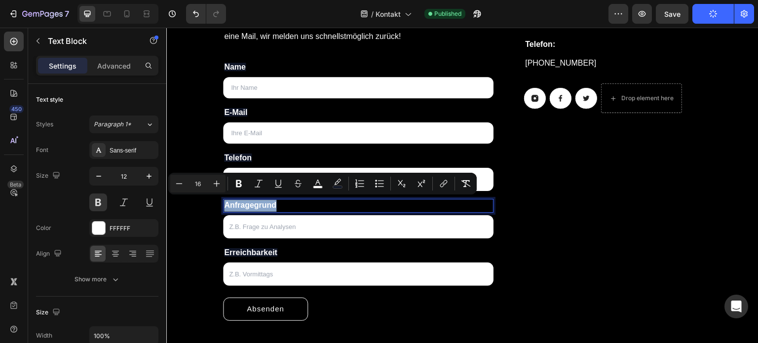
copy span "Anfragegrund"
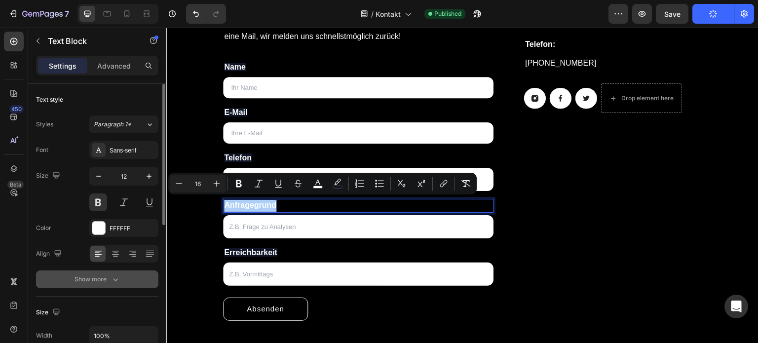
click at [114, 280] on icon "button" at bounding box center [115, 279] width 10 height 10
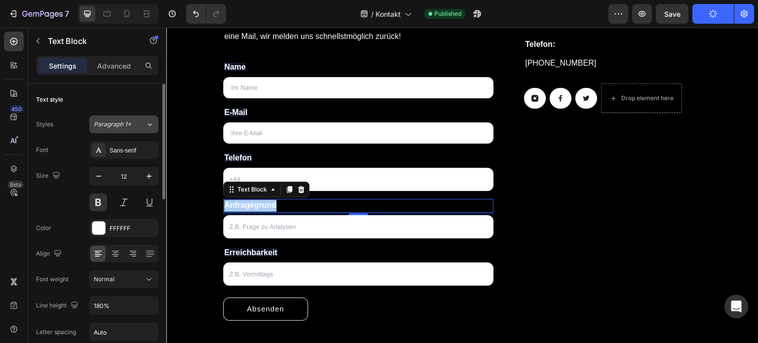
click at [146, 123] on icon at bounding box center [150, 124] width 8 height 10
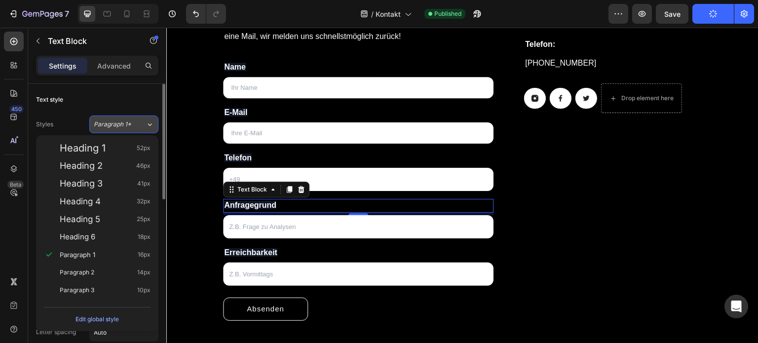
click at [146, 123] on icon at bounding box center [150, 124] width 8 height 10
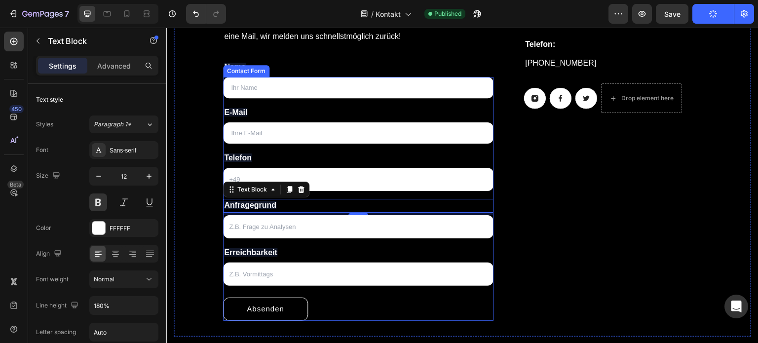
click at [377, 289] on div "Text Field E-Mail Text Block Email Field Telefon Text Block Text Field Anfrageg…" at bounding box center [358, 199] width 270 height 244
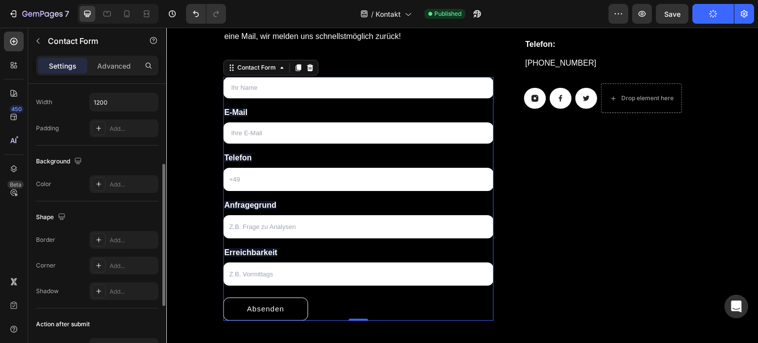
scroll to position [292, 0]
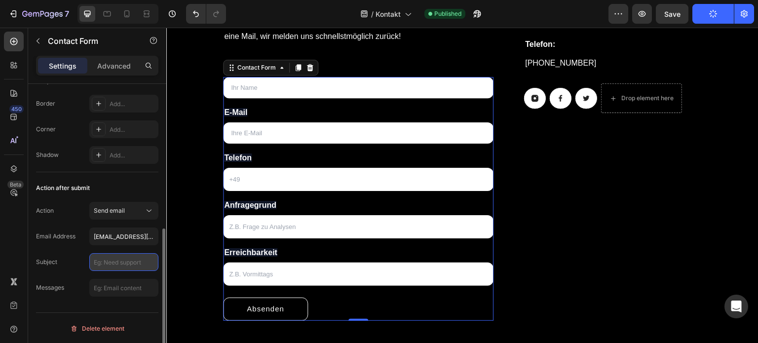
click at [125, 257] on input "text" at bounding box center [123, 262] width 69 height 18
click at [111, 295] on div "Action after submit Action Send email Email Address info@km-investments.de Subj…" at bounding box center [97, 238] width 122 height 132
click at [110, 290] on input "text" at bounding box center [123, 288] width 69 height 18
click at [114, 255] on input "text" at bounding box center [123, 262] width 69 height 18
click at [127, 67] on p "Advanced" at bounding box center [114, 66] width 34 height 10
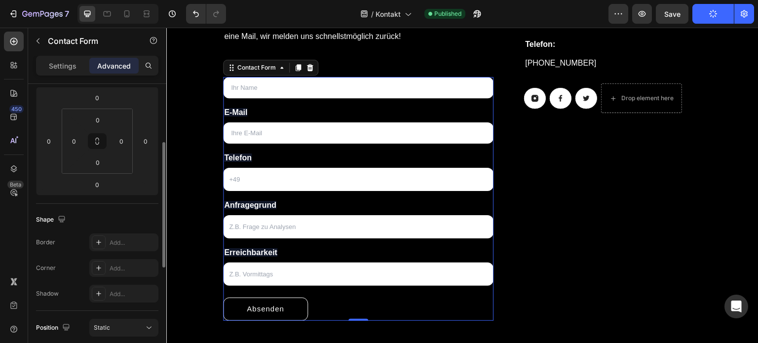
scroll to position [0, 0]
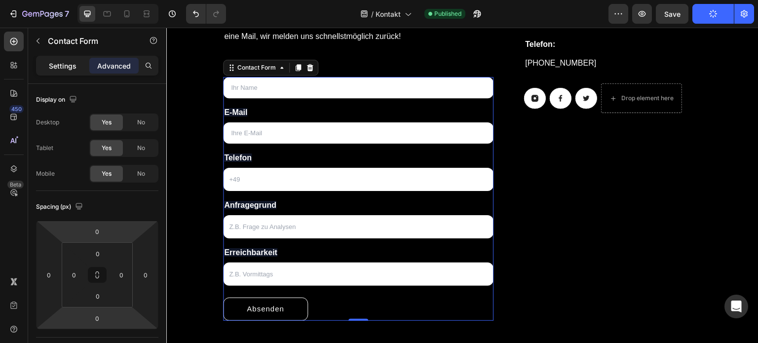
click at [59, 64] on p "Settings" at bounding box center [63, 66] width 28 height 10
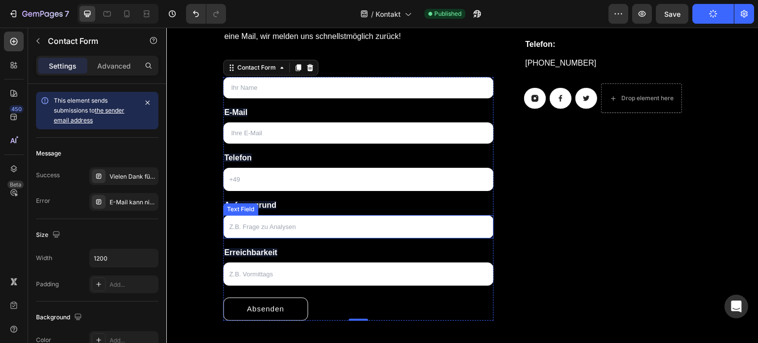
click at [268, 223] on input "text" at bounding box center [358, 226] width 270 height 23
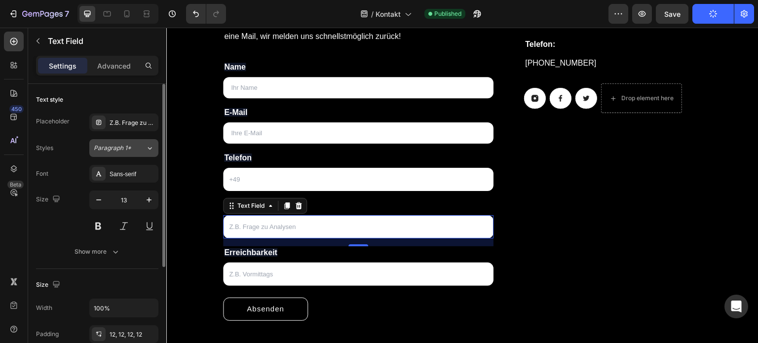
click at [156, 151] on button "Paragraph 1*" at bounding box center [123, 148] width 69 height 18
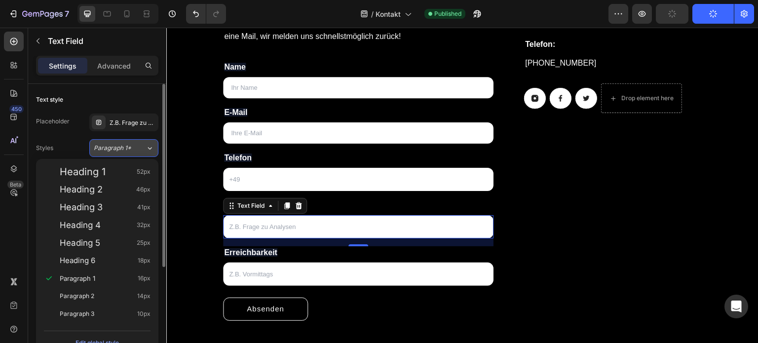
click at [156, 151] on button "Paragraph 1*" at bounding box center [123, 148] width 69 height 18
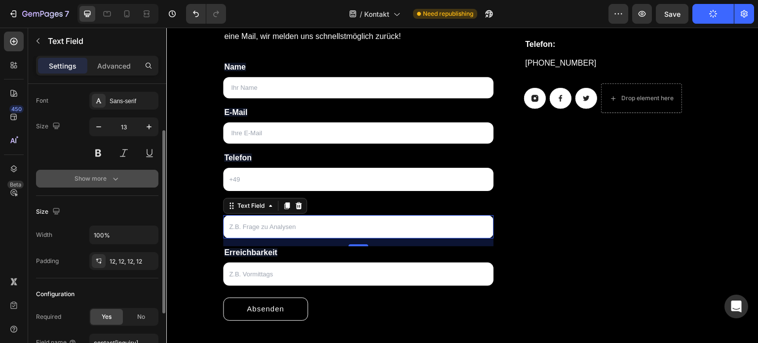
scroll to position [73, 0]
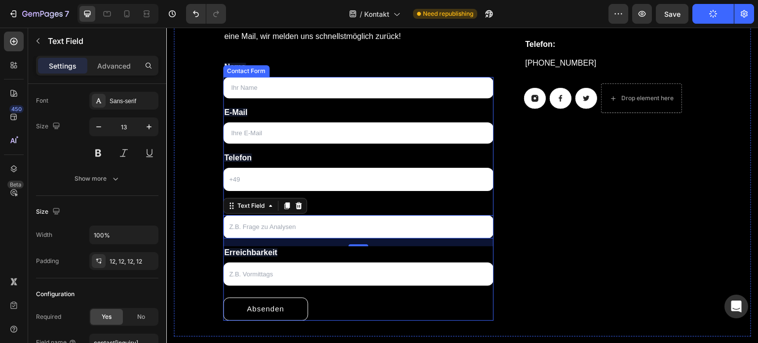
click at [330, 293] on div "Text Field E-Mail Text Block Email Field Telefon Text Block Text Field Anfrageg…" at bounding box center [358, 199] width 270 height 244
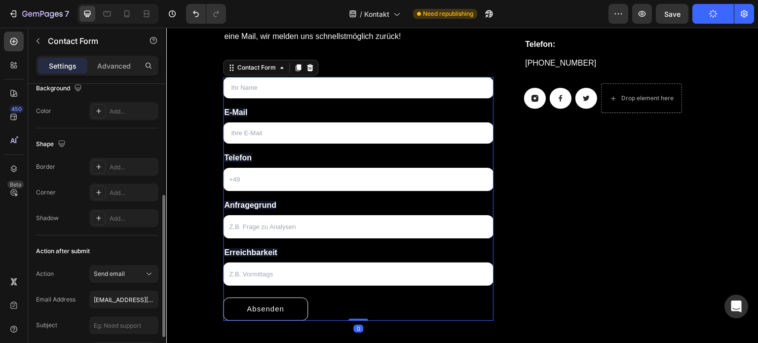
scroll to position [229, 0]
click at [119, 296] on input "info@km-investments.de" at bounding box center [123, 300] width 69 height 18
click at [71, 285] on div "Action Send email Email Address info@km-investments.de Subject Messages" at bounding box center [97, 312] width 122 height 95
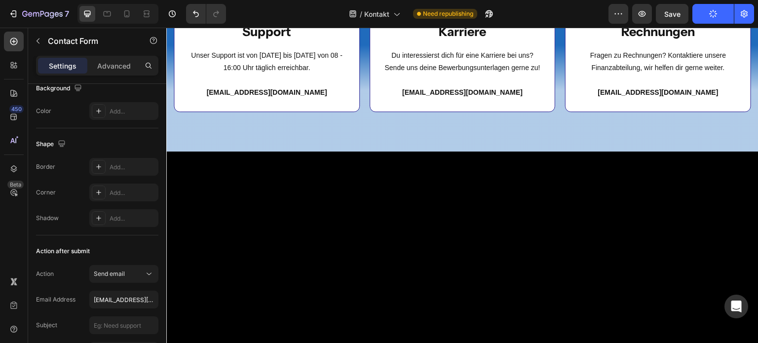
scroll to position [441, 0]
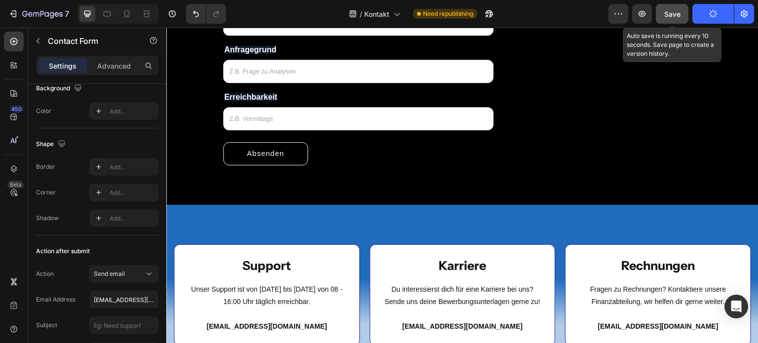
click at [671, 17] on span "Save" at bounding box center [672, 14] width 16 height 8
click at [675, 17] on span "Save" at bounding box center [672, 14] width 16 height 8
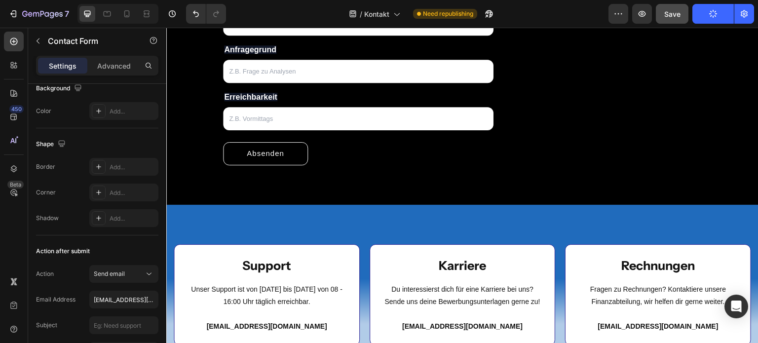
click at [484, 135] on div "Text Field E-Mail Text Block Email Field Telefon Text Block Text Field Anfrageg…" at bounding box center [358, 44] width 270 height 244
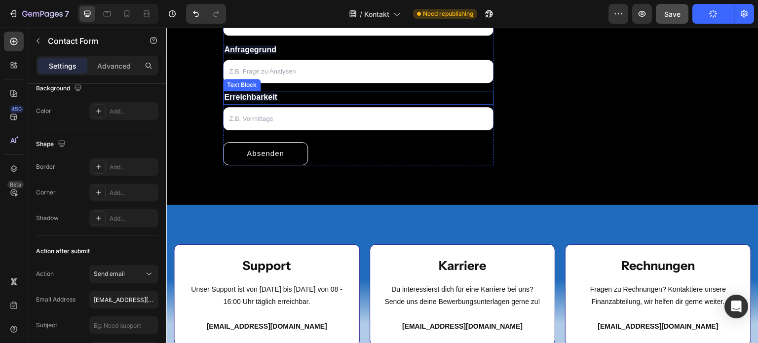
click at [414, 92] on p "Erreichbarkeit" at bounding box center [358, 98] width 268 height 12
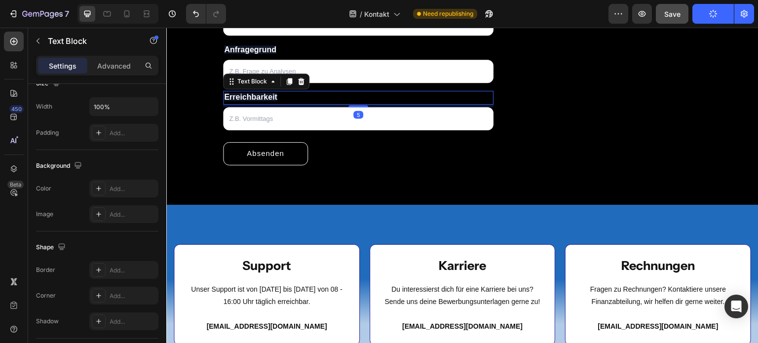
scroll to position [0, 0]
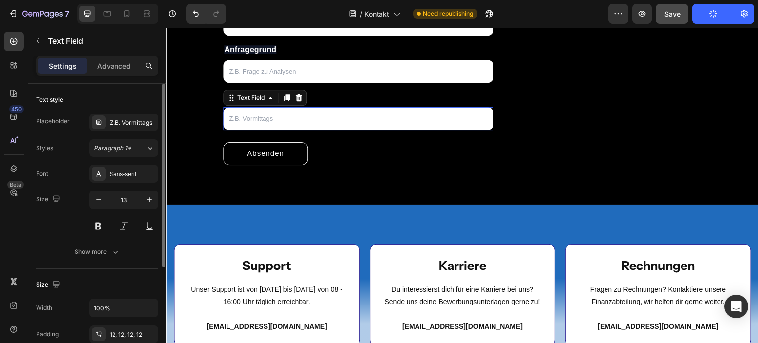
click at [425, 114] on input "text" at bounding box center [358, 118] width 270 height 23
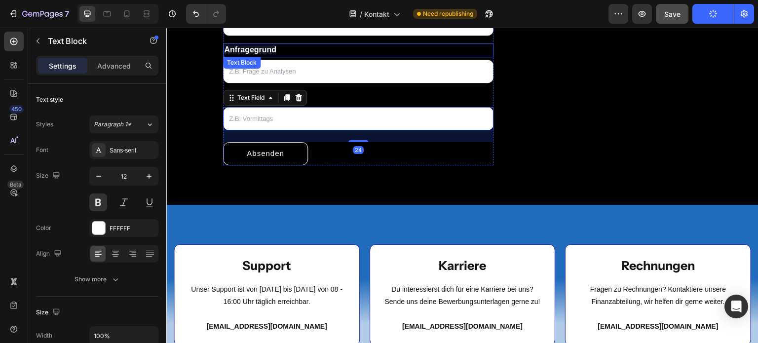
click at [369, 49] on p "Anfragegrund" at bounding box center [358, 50] width 268 height 12
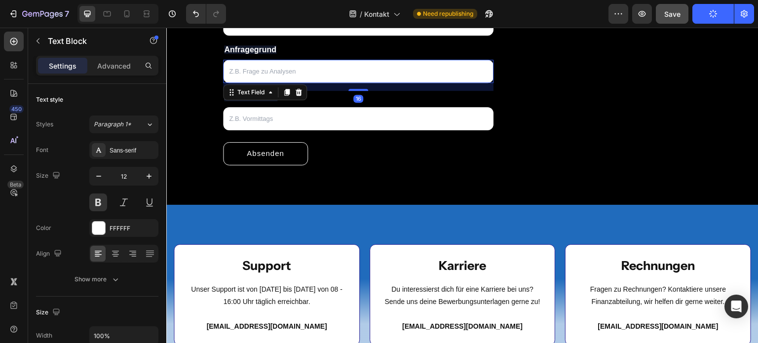
click at [366, 76] on input "text" at bounding box center [358, 71] width 270 height 23
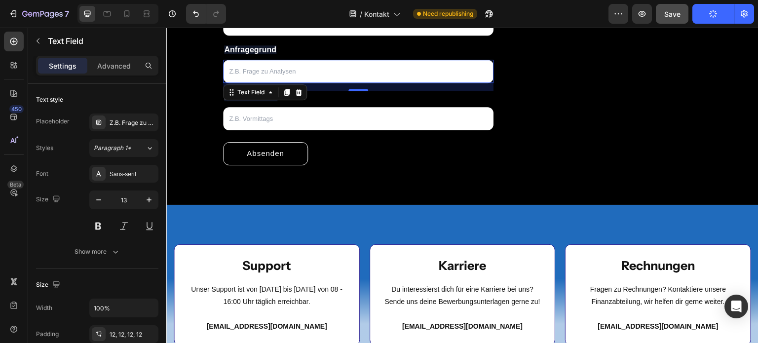
click at [712, 14] on icon "button" at bounding box center [713, 14] width 10 height 10
click at [712, 14] on icon "button" at bounding box center [712, 13] width 11 height 11
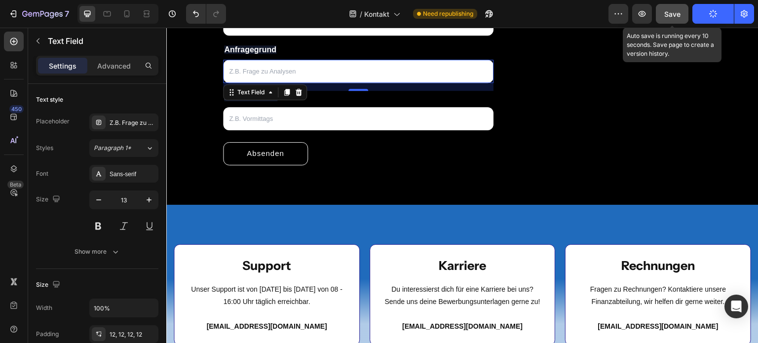
click at [684, 14] on button "Save" at bounding box center [672, 14] width 33 height 20
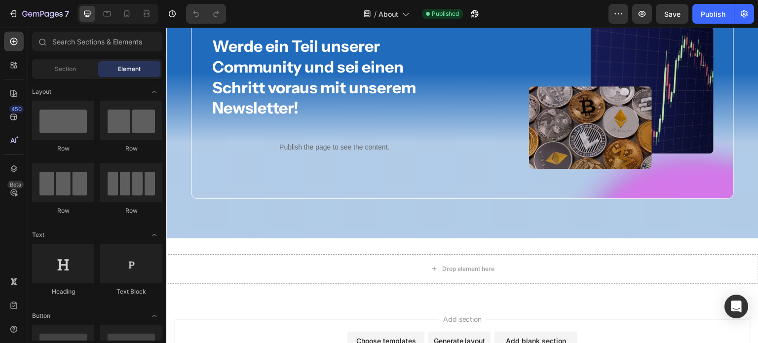
scroll to position [1949, 0]
click at [350, 144] on p "Publish the page to see the content." at bounding box center [334, 147] width 246 height 10
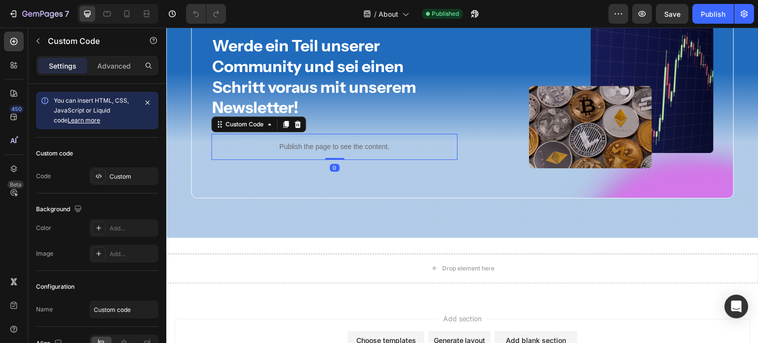
click at [350, 144] on p "Publish the page to see the content." at bounding box center [334, 147] width 246 height 10
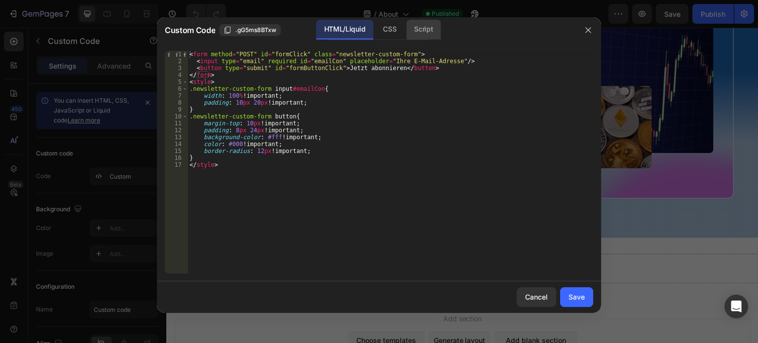
click at [414, 35] on div "Script" at bounding box center [423, 30] width 35 height 20
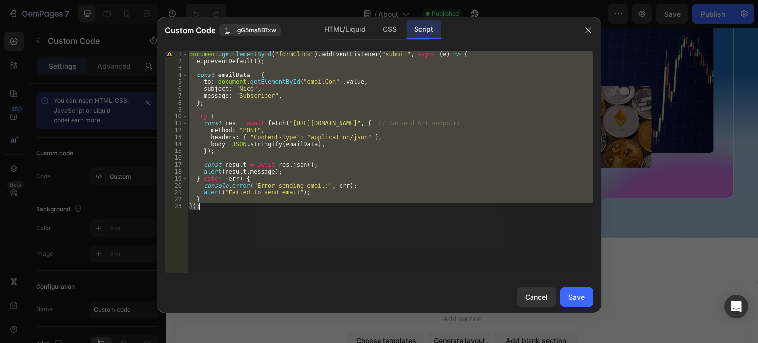
click at [282, 148] on div "document . getElementById ( "formClick" ) . addEventListener ( "submit" , async…" at bounding box center [389, 162] width 405 height 222
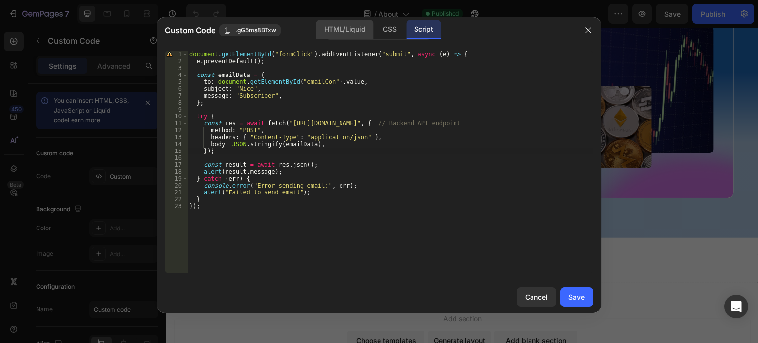
click at [375, 34] on div "HTML/Liquid" at bounding box center [389, 30] width 29 height 20
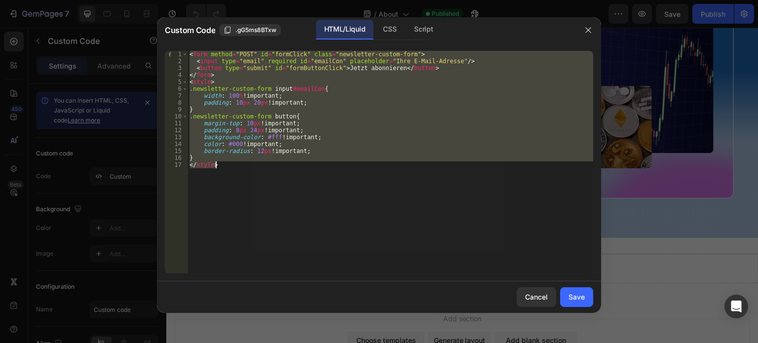
click at [305, 77] on div "< form method = "POST" id = "formClick" class = "newsletter-custom-form" > < in…" at bounding box center [389, 162] width 405 height 222
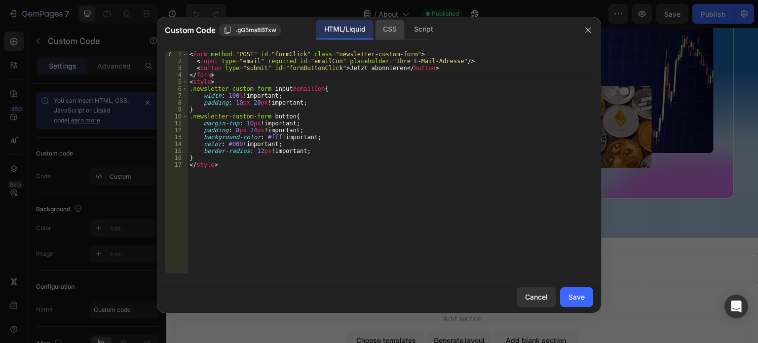
click at [406, 31] on div "CSS" at bounding box center [423, 30] width 35 height 20
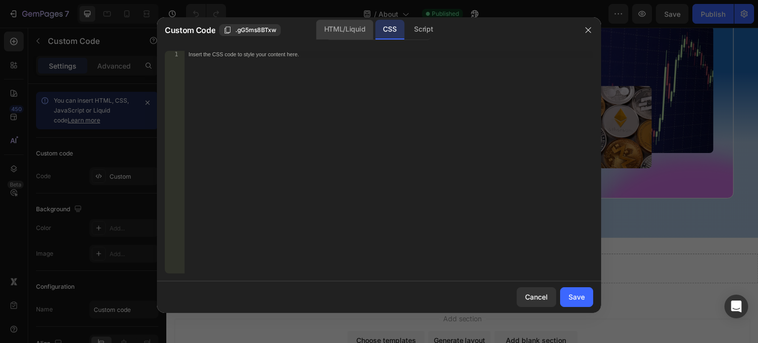
click at [360, 31] on div "HTML/Liquid" at bounding box center [344, 30] width 57 height 20
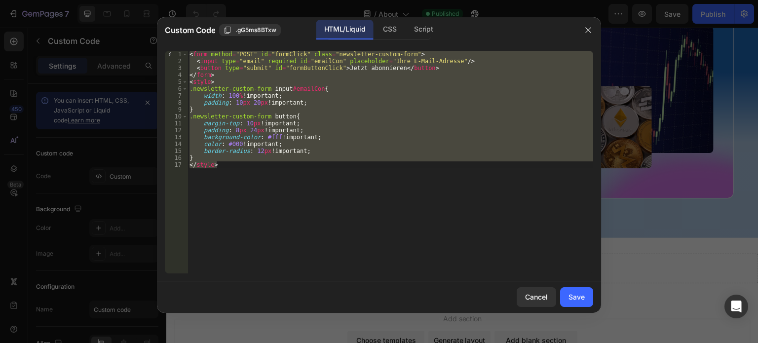
click at [325, 133] on div "< form method = "POST" id = "formClick" class = "newsletter-custom-form" > < in…" at bounding box center [389, 162] width 405 height 222
type textarea "padding: 8px 24px !important;"
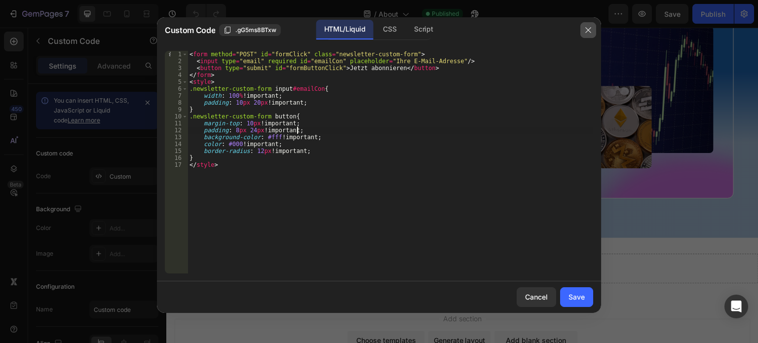
click at [588, 29] on icon "button" at bounding box center [587, 29] width 5 height 5
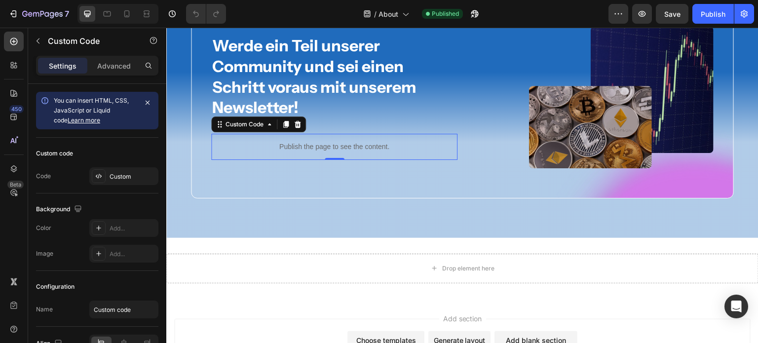
click at [296, 152] on div "Publish the page to see the content." at bounding box center [334, 147] width 246 height 26
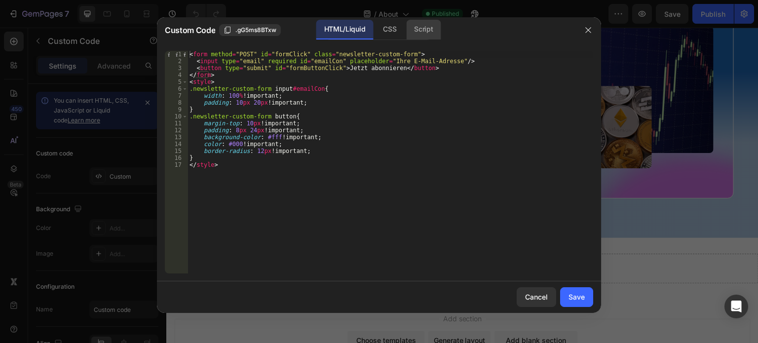
click at [416, 36] on div "Script" at bounding box center [423, 30] width 35 height 20
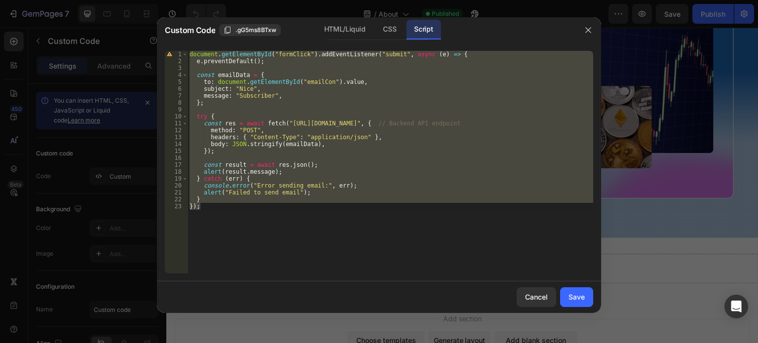
type textarea "} });"
click at [293, 69] on div "document . getElementById ( "formClick" ) . addEventListener ( "submit" , async…" at bounding box center [389, 162] width 405 height 222
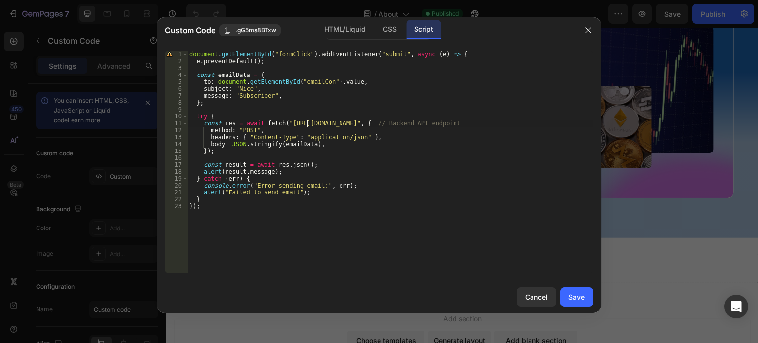
click at [305, 123] on div "document . getElementById ( "formClick" ) . addEventListener ( "submit" , async…" at bounding box center [389, 169] width 405 height 236
click at [276, 134] on div "document . getElementById ( "formClick" ) . addEventListener ( "submit" , async…" at bounding box center [389, 169] width 405 height 236
click at [306, 124] on div "document . getElementById ( "formClick" ) . addEventListener ( "submit" , async…" at bounding box center [389, 169] width 405 height 236
click at [316, 129] on div "document . getElementById ( "formClick" ) . addEventListener ( "submit" , async…" at bounding box center [389, 169] width 405 height 236
click at [235, 170] on div "document . getElementById ( "formClick" ) . addEventListener ( "submit" , async…" at bounding box center [389, 169] width 405 height 236
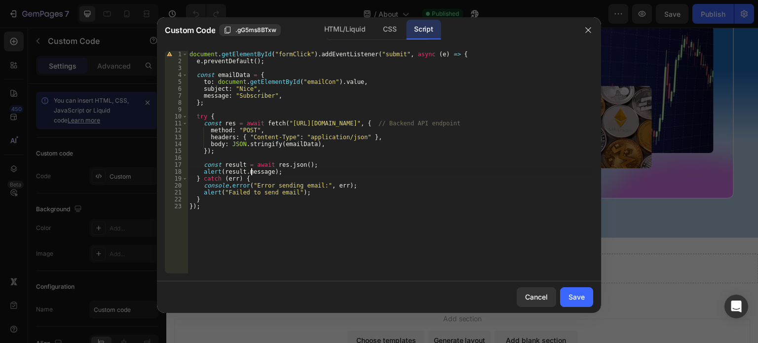
click at [251, 171] on div "document . getElementById ( "formClick" ) . addEventListener ( "submit" , async…" at bounding box center [389, 169] width 405 height 236
click at [247, 94] on div "document . getElementById ( "formClick" ) . addEventListener ( "submit" , async…" at bounding box center [389, 169] width 405 height 236
click at [251, 167] on div "document . getElementById ( "formClick" ) . addEventListener ( "submit" , async…" at bounding box center [389, 169] width 405 height 236
click at [253, 173] on div "document . getElementById ( "formClick" ) . addEventListener ( "submit" , async…" at bounding box center [389, 169] width 405 height 236
type textarea "alert(result.message);"
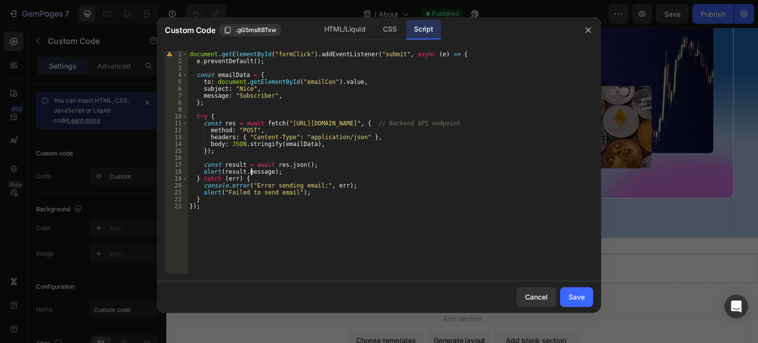
click at [253, 173] on div "document . getElementById ( "formClick" ) . addEventListener ( "submit" , async…" at bounding box center [389, 169] width 405 height 236
click at [253, 111] on div "document . getElementById ( "formClick" ) . addEventListener ( "submit" , async…" at bounding box center [389, 169] width 405 height 236
type textarea "} });"
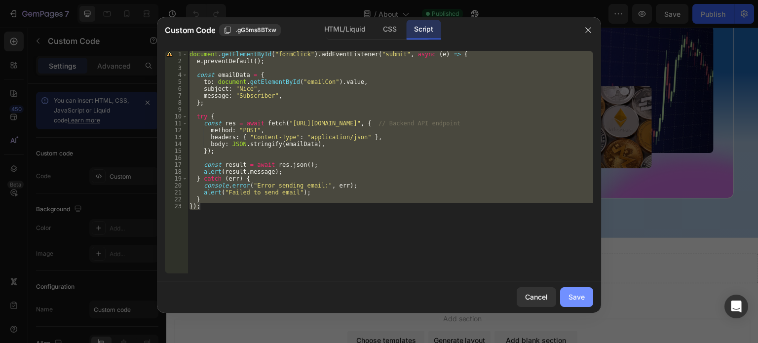
click at [578, 300] on div "Save" at bounding box center [576, 297] width 16 height 10
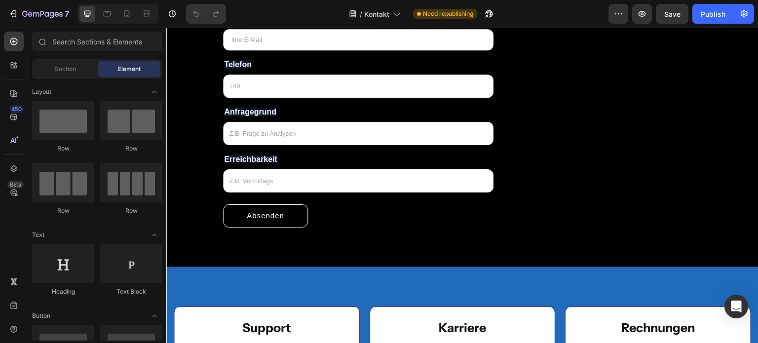
scroll to position [374, 0]
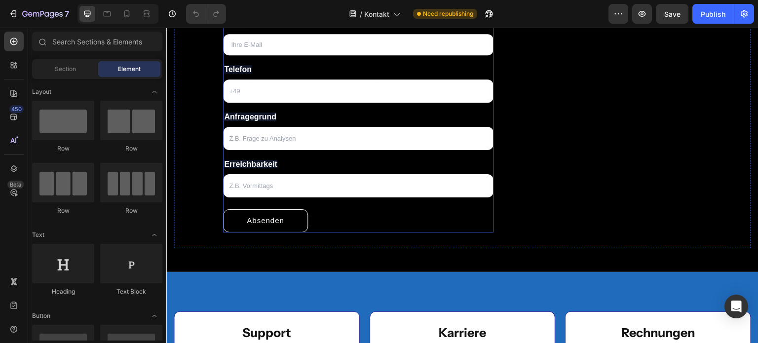
click at [350, 202] on div "Text Field E-Mail Text Block Email Field Telefon Text Block Text Field Anfrageg…" at bounding box center [358, 111] width 270 height 244
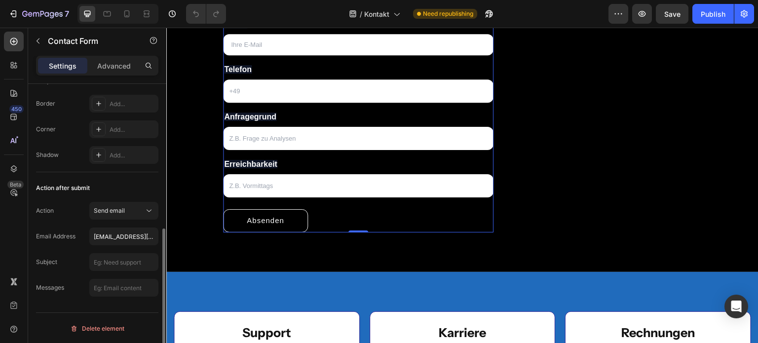
scroll to position [292, 0]
click at [114, 264] on input "text" at bounding box center [123, 263] width 69 height 18
click at [709, 19] on button "Publish" at bounding box center [712, 14] width 41 height 20
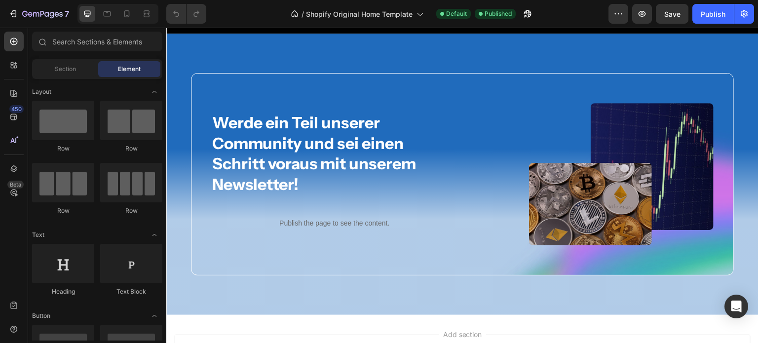
scroll to position [4317, 0]
